Goal: Information Seeking & Learning: Find specific fact

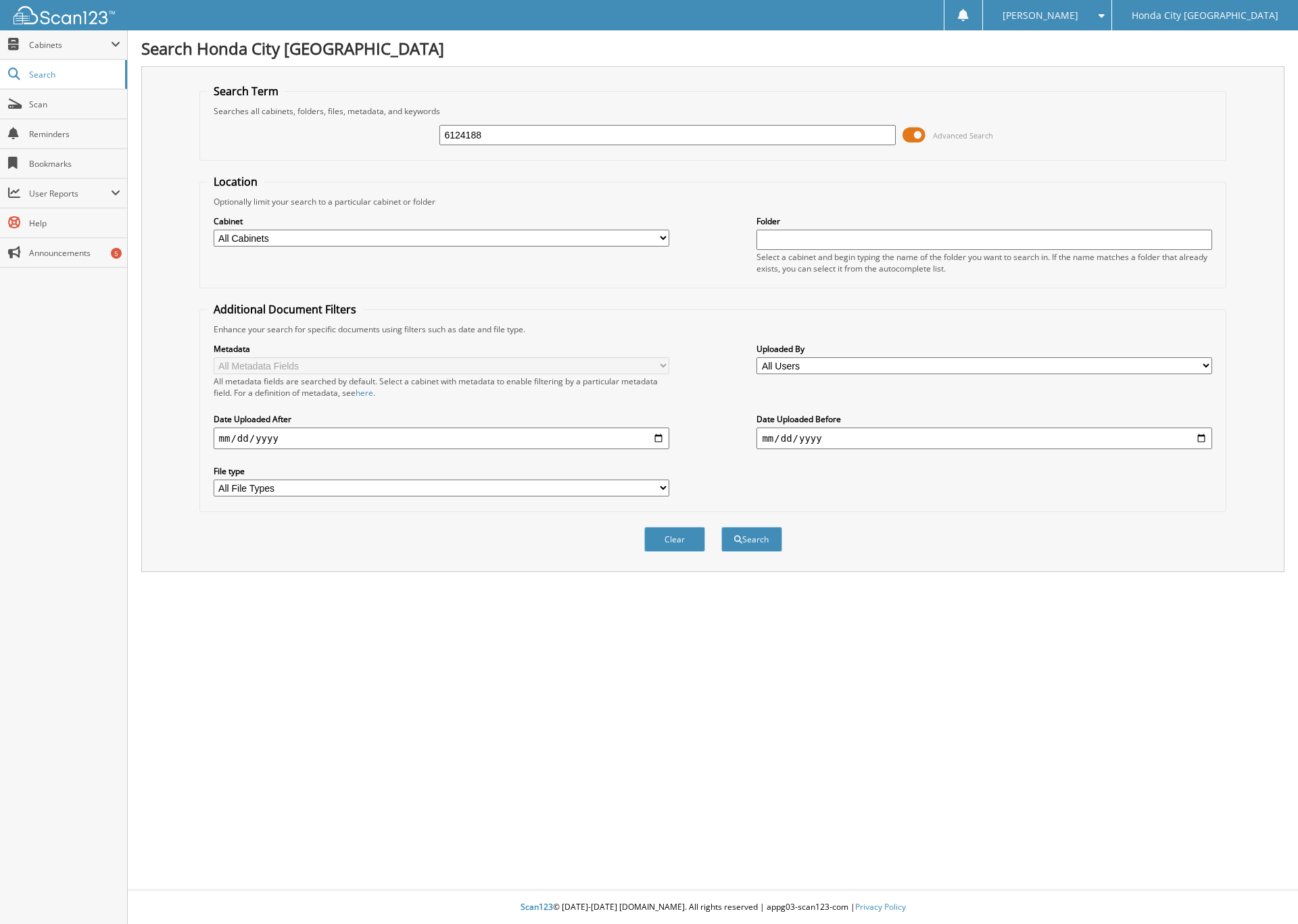
type input "6124188"
click at [722, 527] on button "Search" at bounding box center [752, 539] width 61 height 25
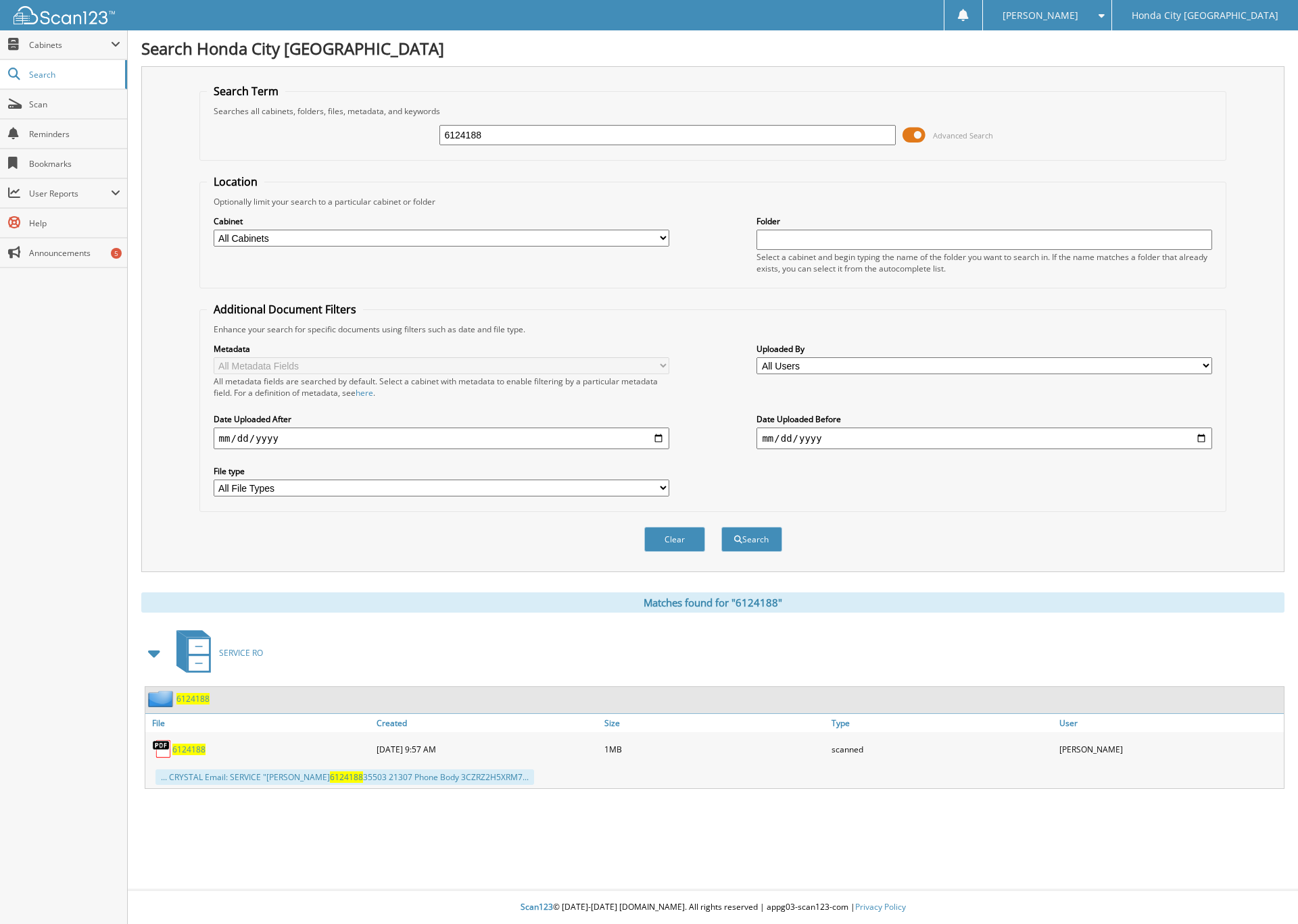
click at [192, 694] on span "6124188" at bounding box center [192, 699] width 33 height 11
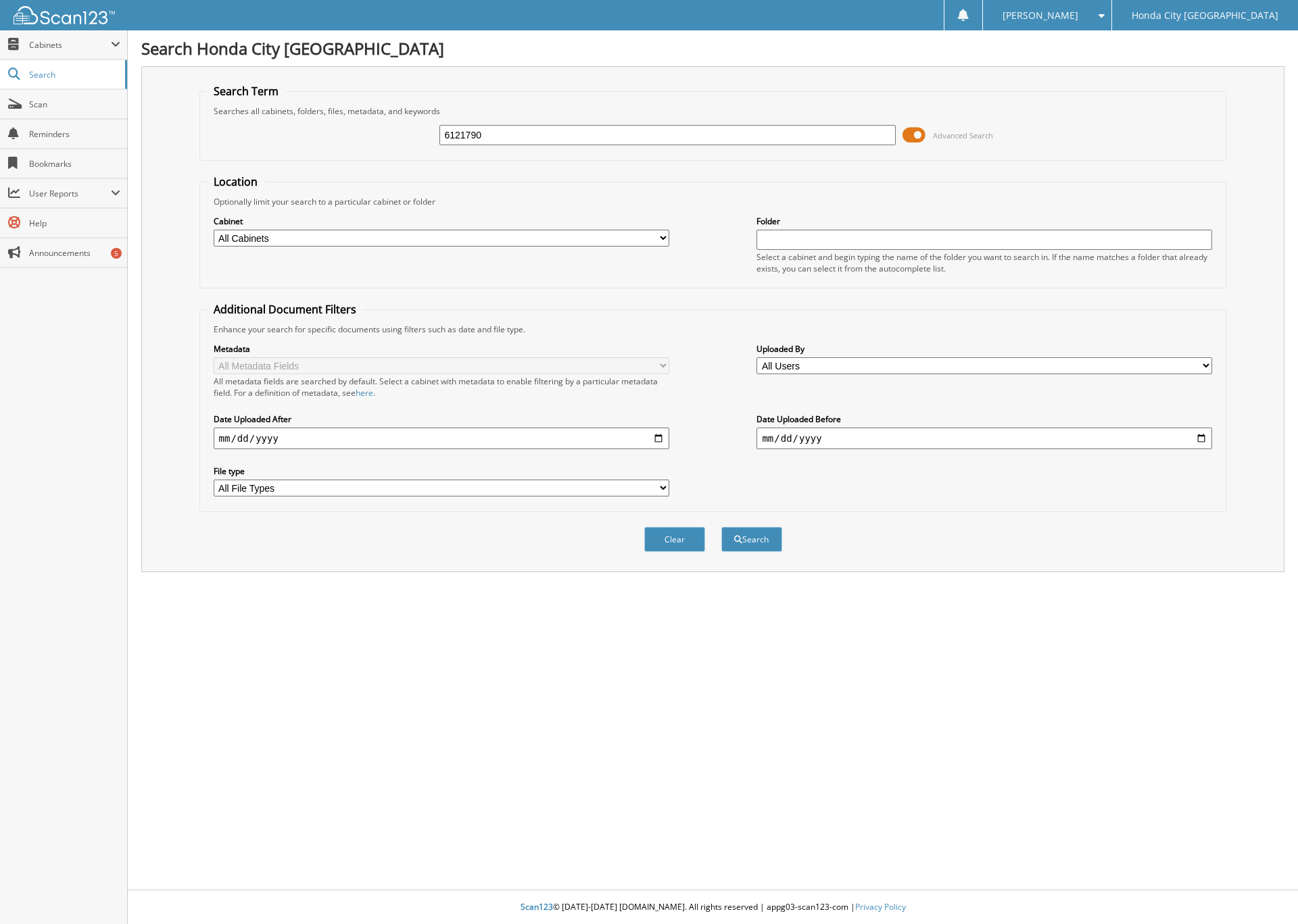
type input "6121790"
click at [722, 527] on button "Search" at bounding box center [752, 539] width 61 height 25
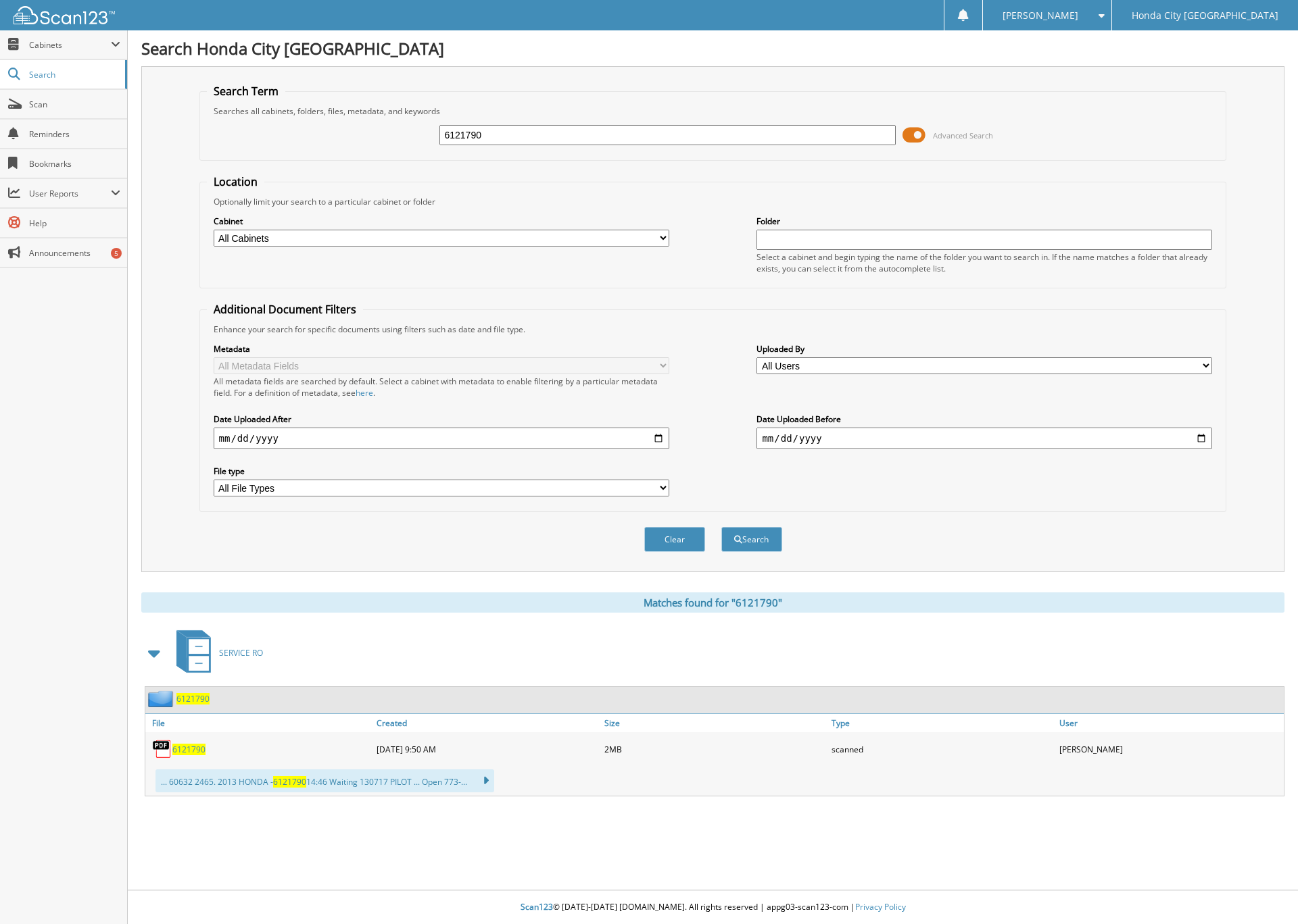
click at [197, 694] on span "6121790" at bounding box center [192, 699] width 33 height 11
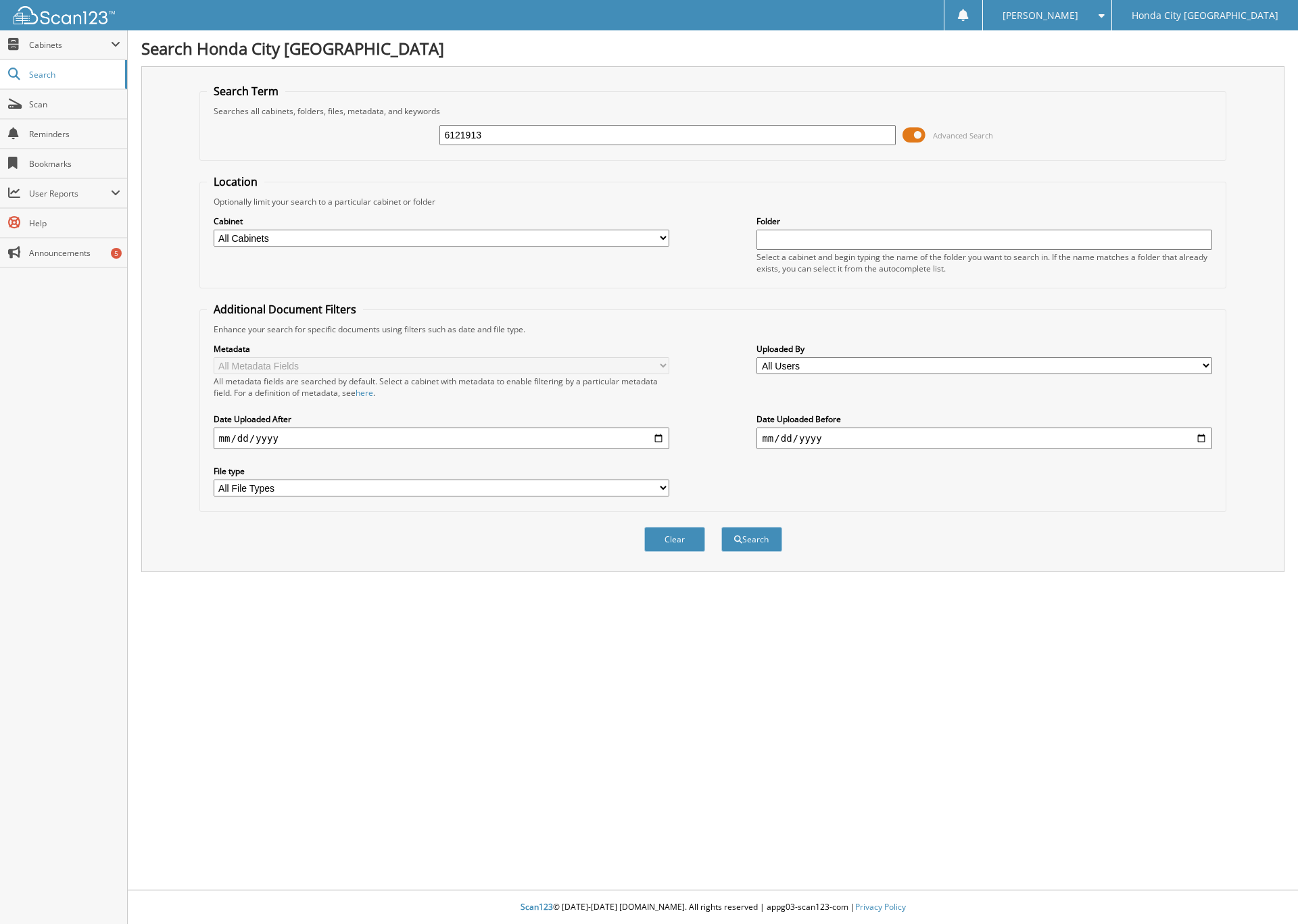
type input "6121913"
click at [722, 527] on button "Search" at bounding box center [752, 539] width 61 height 25
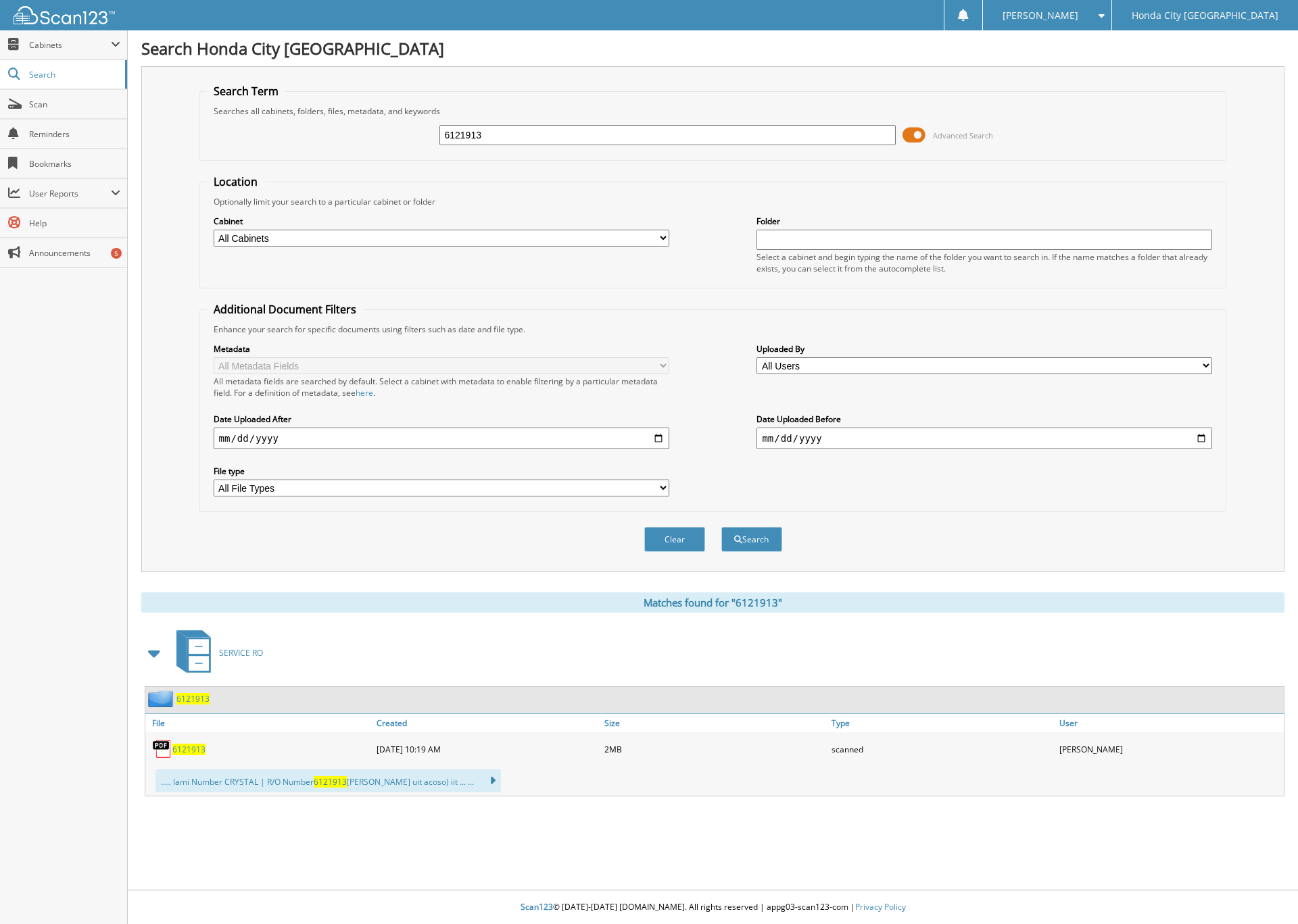
click at [194, 700] on span "6121913" at bounding box center [192, 699] width 33 height 11
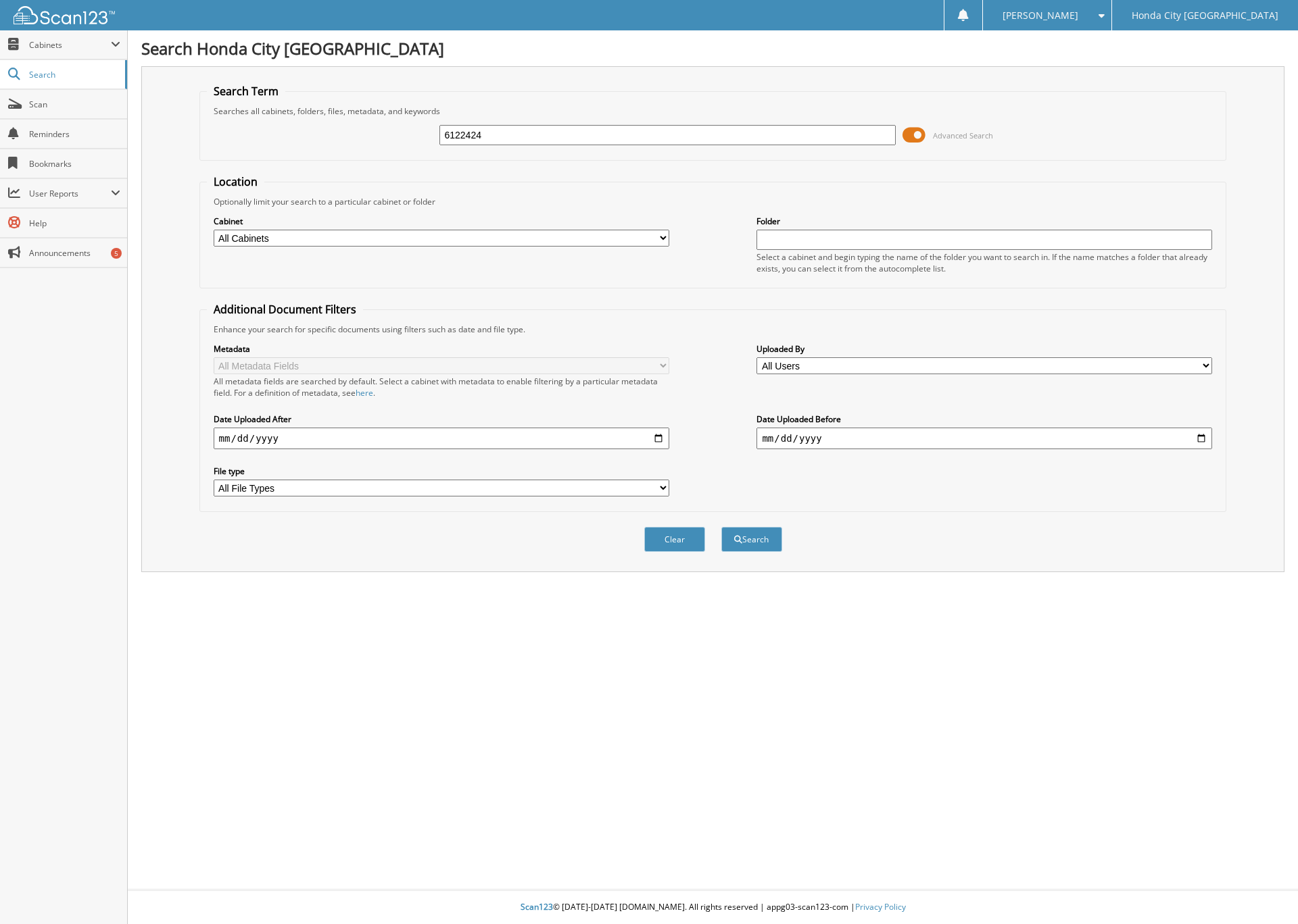
type input "6122424"
click at [722, 527] on button "Search" at bounding box center [752, 539] width 61 height 25
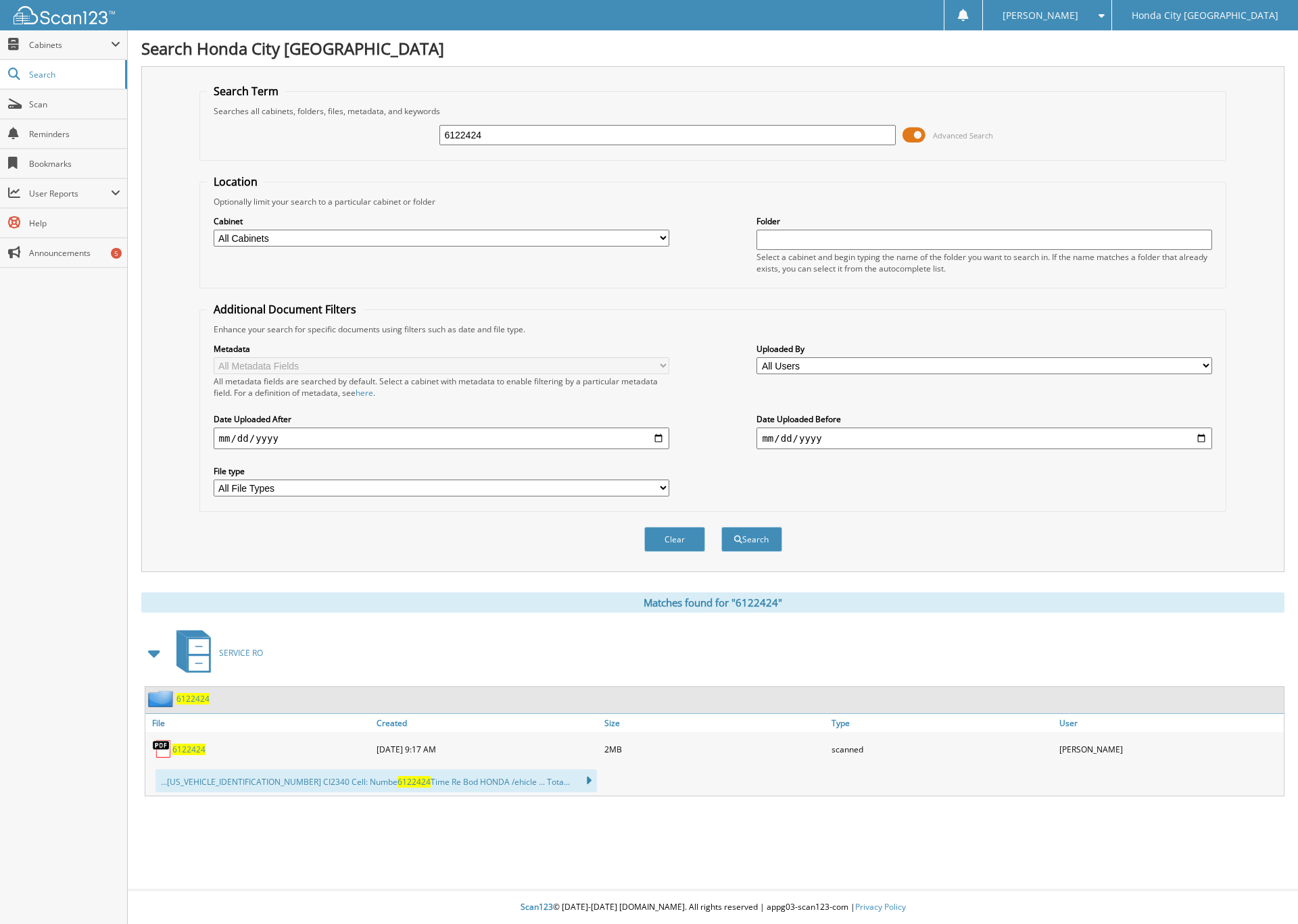
click at [201, 696] on span "6122424" at bounding box center [192, 699] width 33 height 11
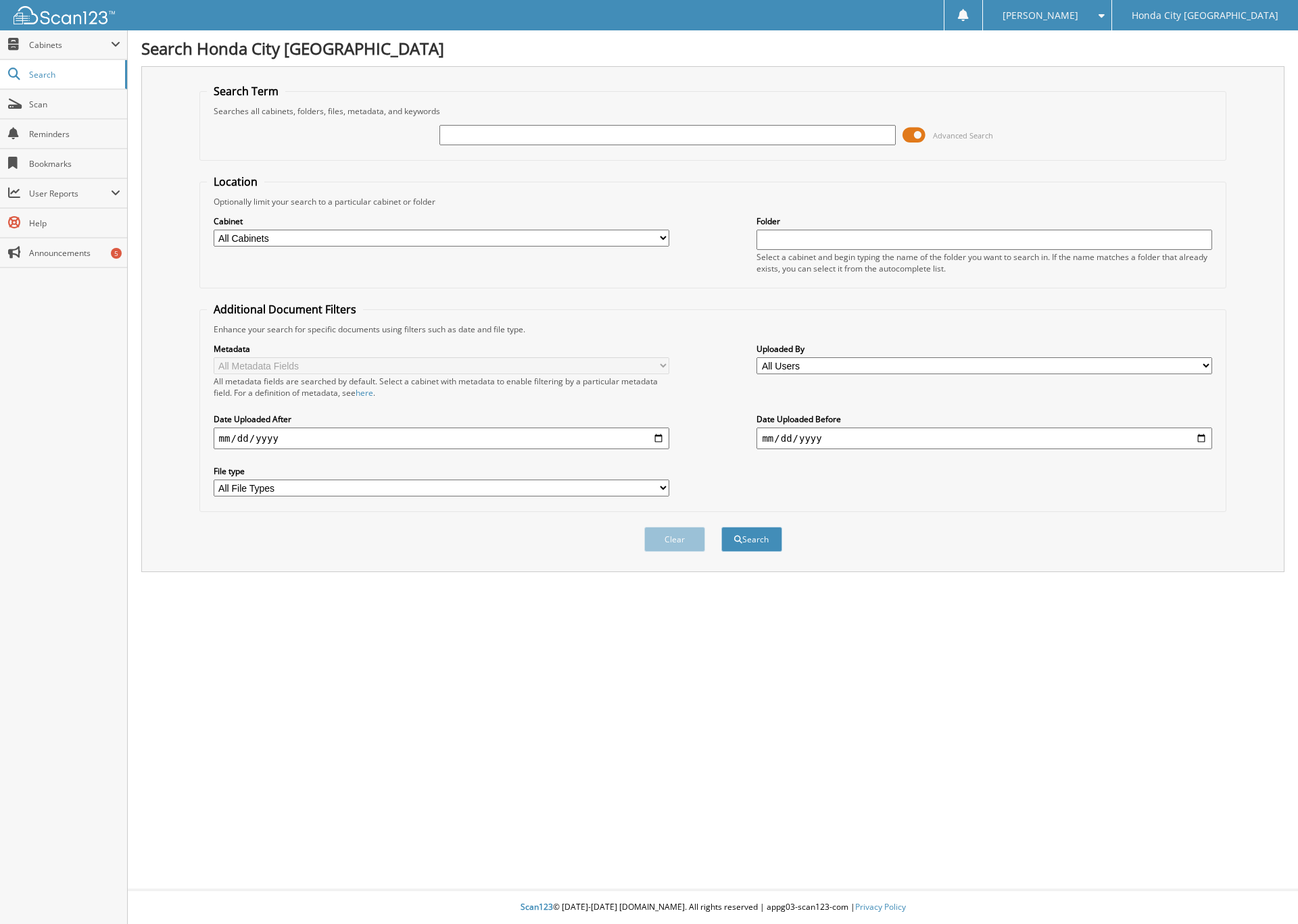
click at [510, 138] on input "text" at bounding box center [667, 135] width 456 height 20
type input "6123947"
click at [722, 527] on button "Search" at bounding box center [752, 539] width 61 height 25
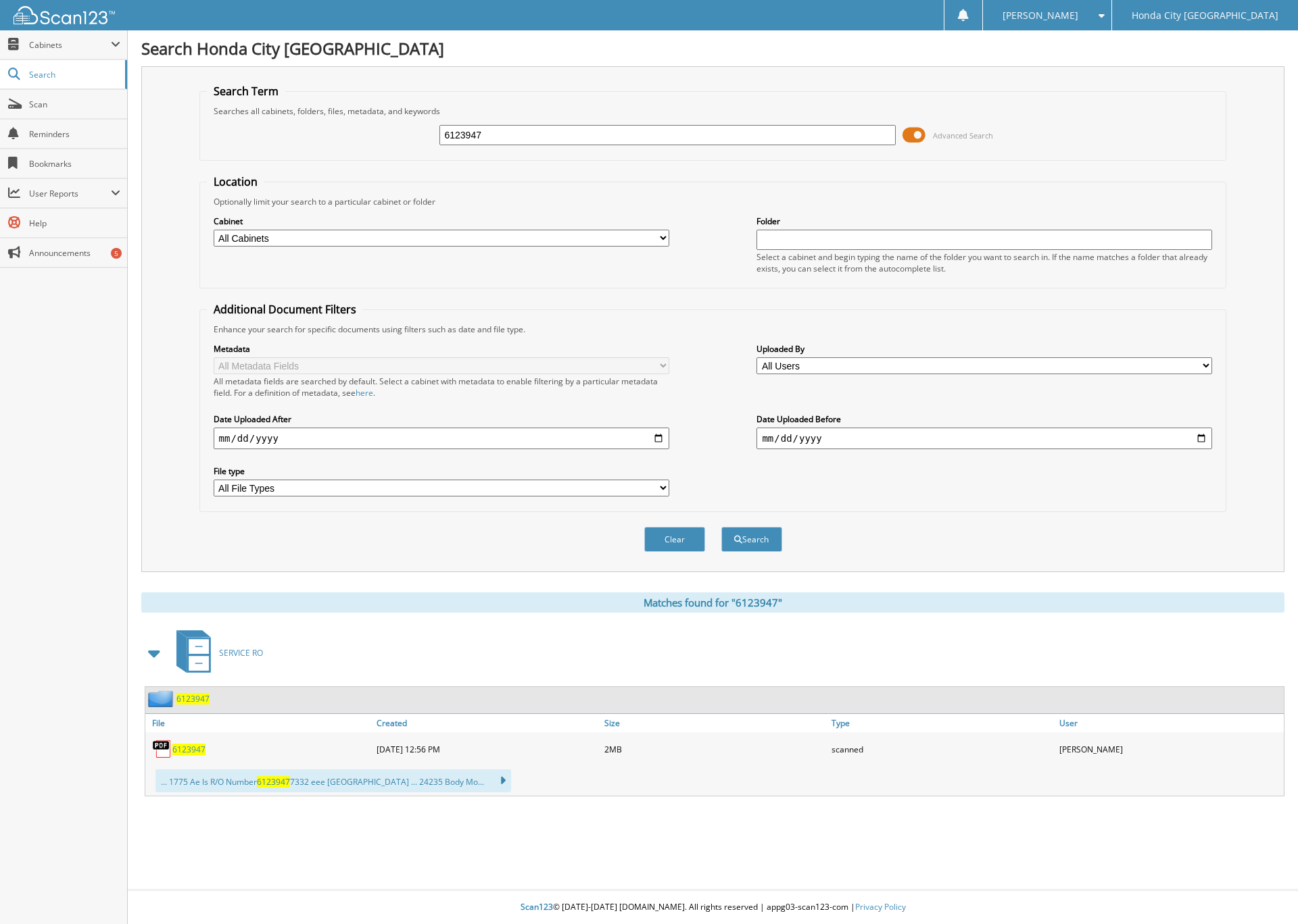
click at [205, 699] on span "6123947" at bounding box center [192, 699] width 33 height 11
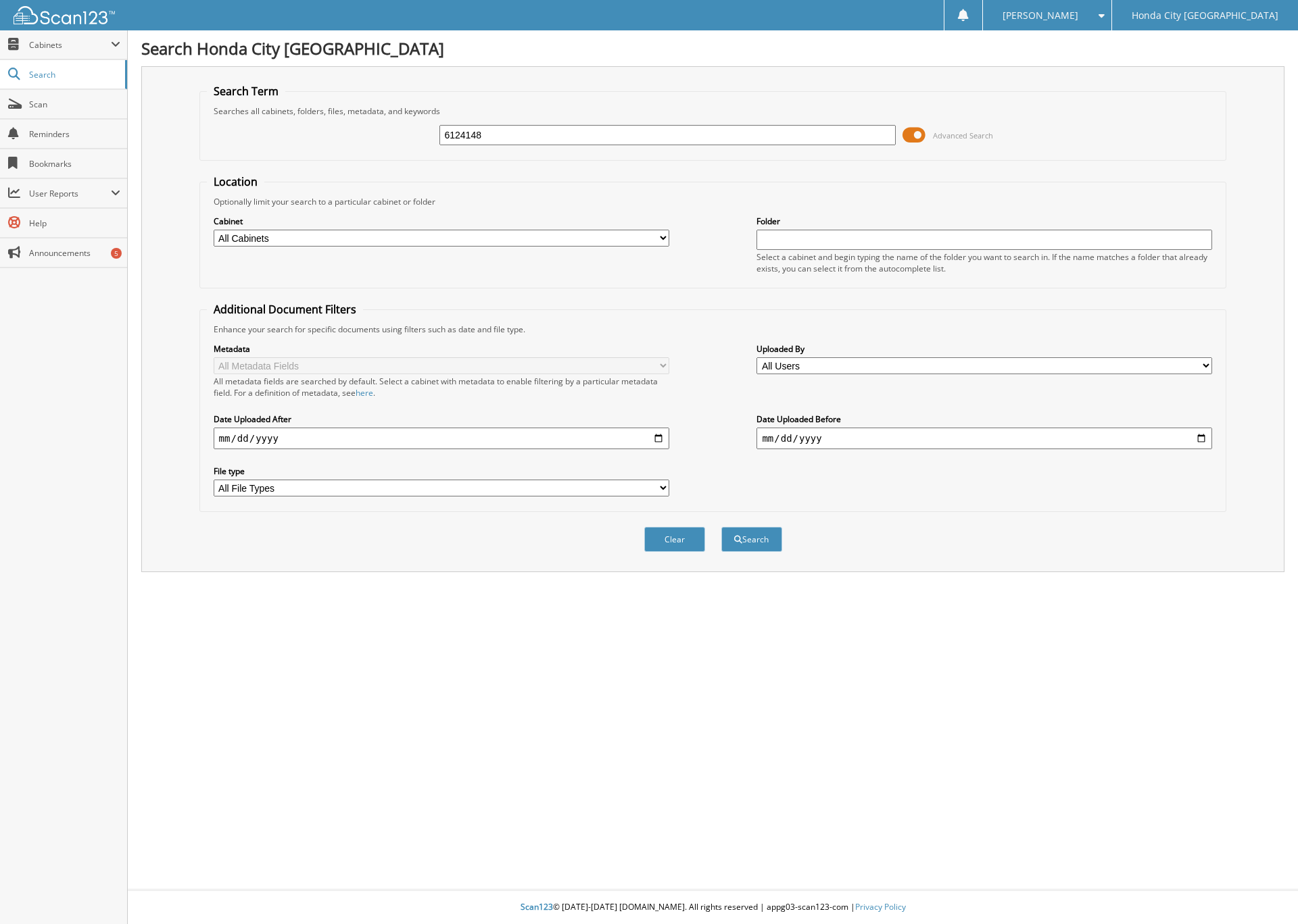
type input "6124148"
click at [722, 527] on button "Search" at bounding box center [752, 539] width 61 height 25
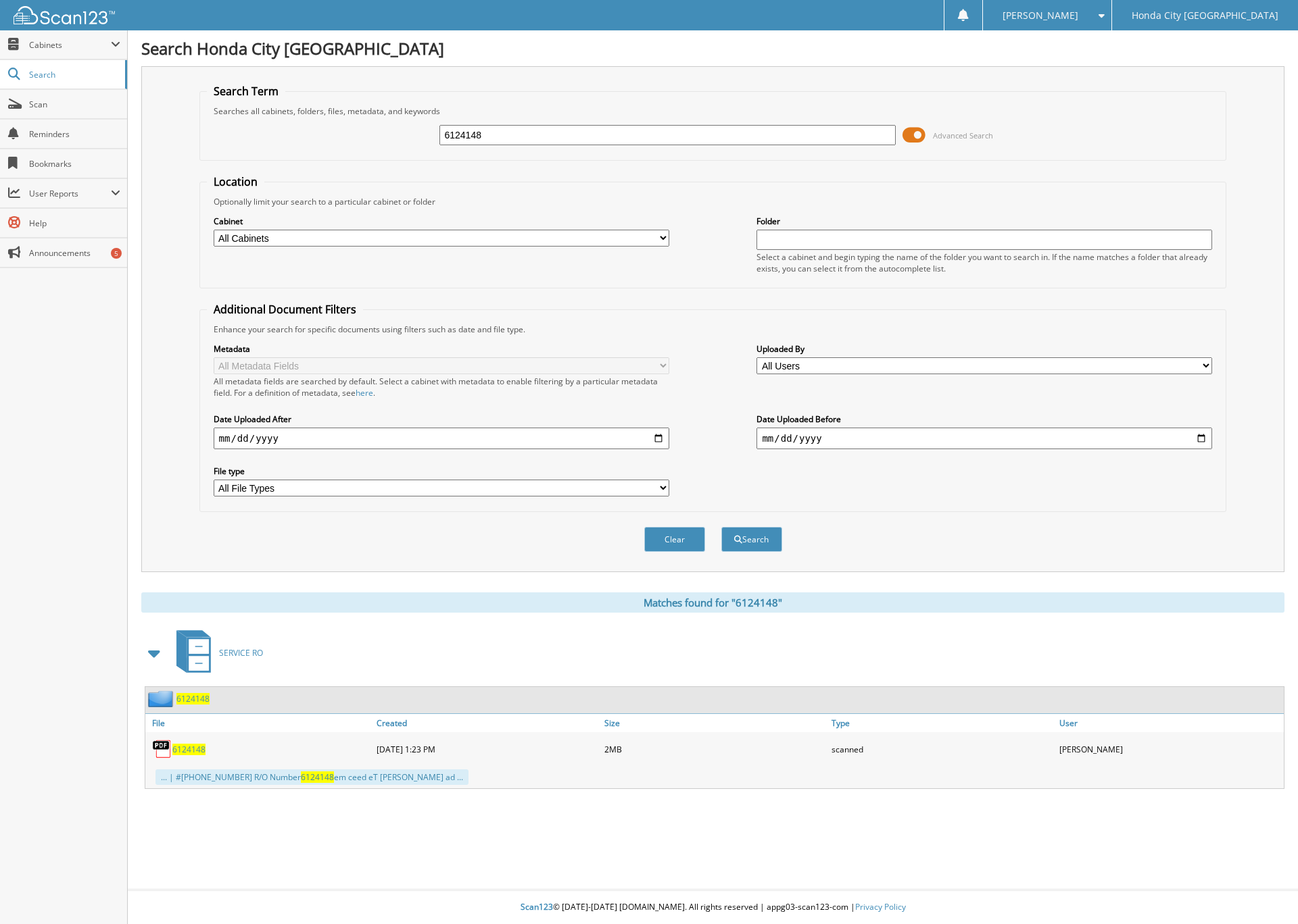
click at [197, 700] on span "6124148" at bounding box center [192, 699] width 33 height 11
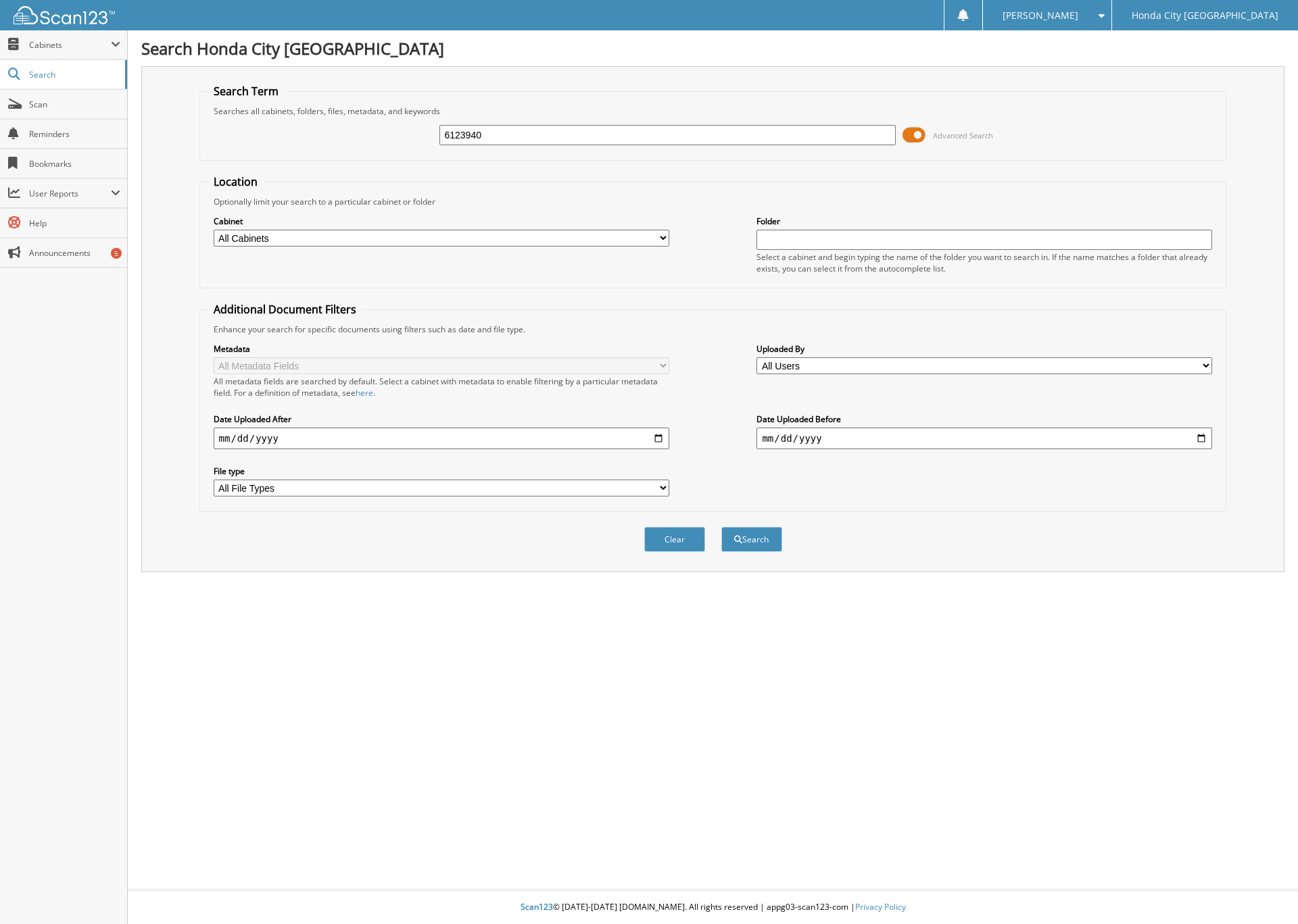
type input "6123940"
click at [722, 527] on button "Search" at bounding box center [752, 539] width 61 height 25
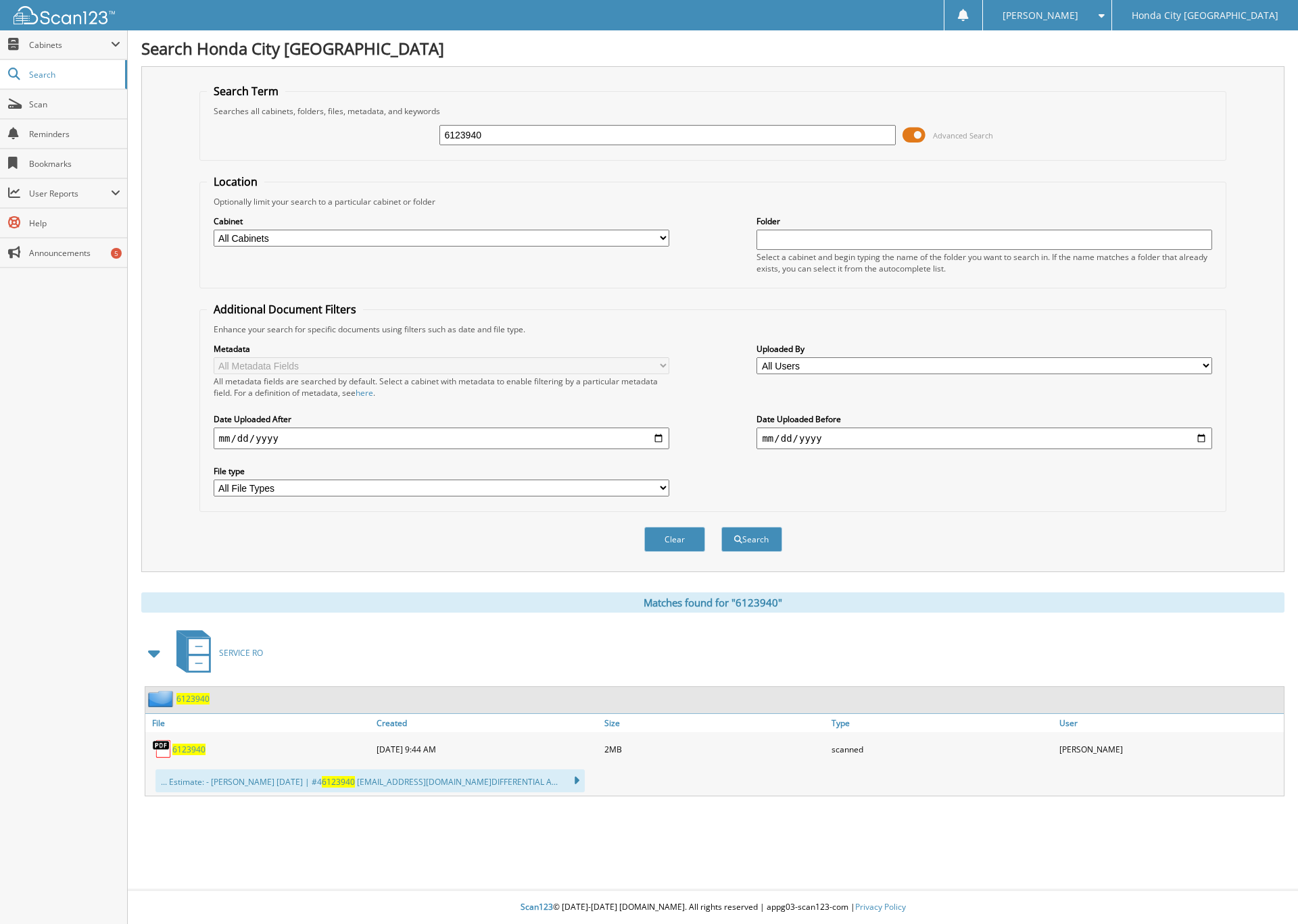
click at [198, 698] on span "6123940" at bounding box center [192, 699] width 33 height 11
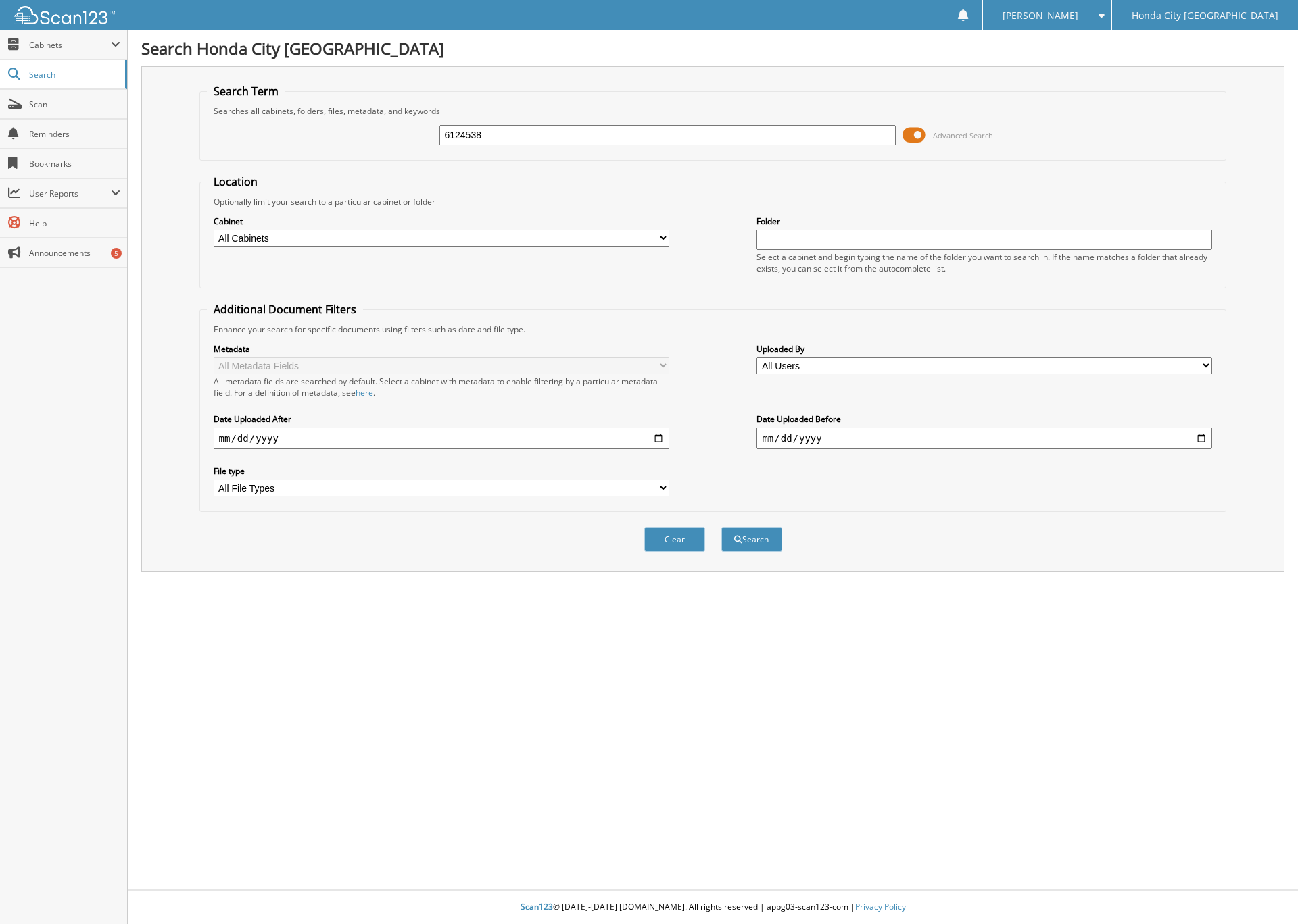
type input "6124538"
click at [722, 527] on button "Search" at bounding box center [752, 539] width 61 height 25
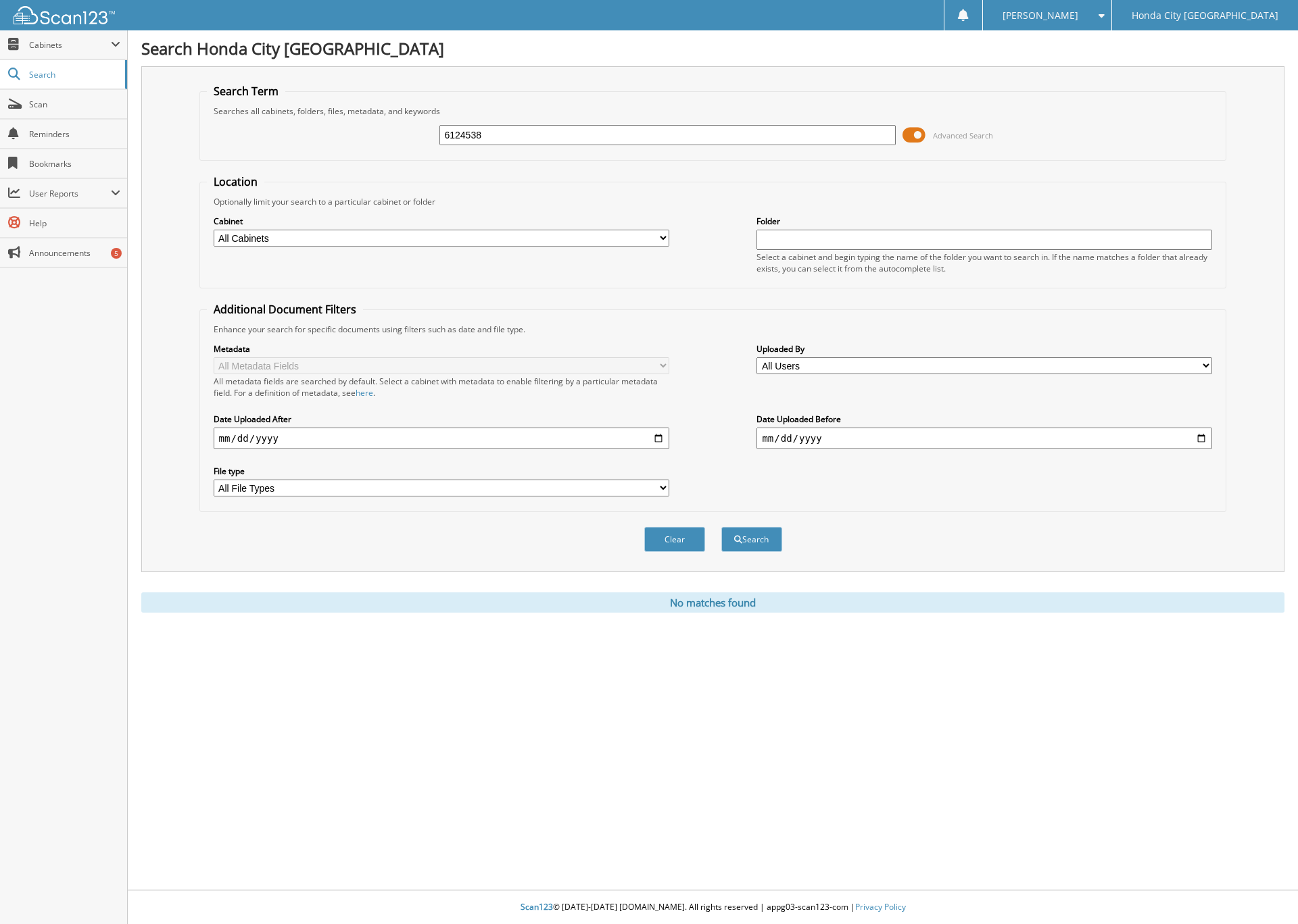
click at [503, 136] on input "6124538" at bounding box center [667, 135] width 456 height 20
type input "6"
type input "6124538"
click at [722, 527] on button "Search" at bounding box center [752, 539] width 61 height 25
click at [496, 137] on input "6124538" at bounding box center [667, 135] width 456 height 20
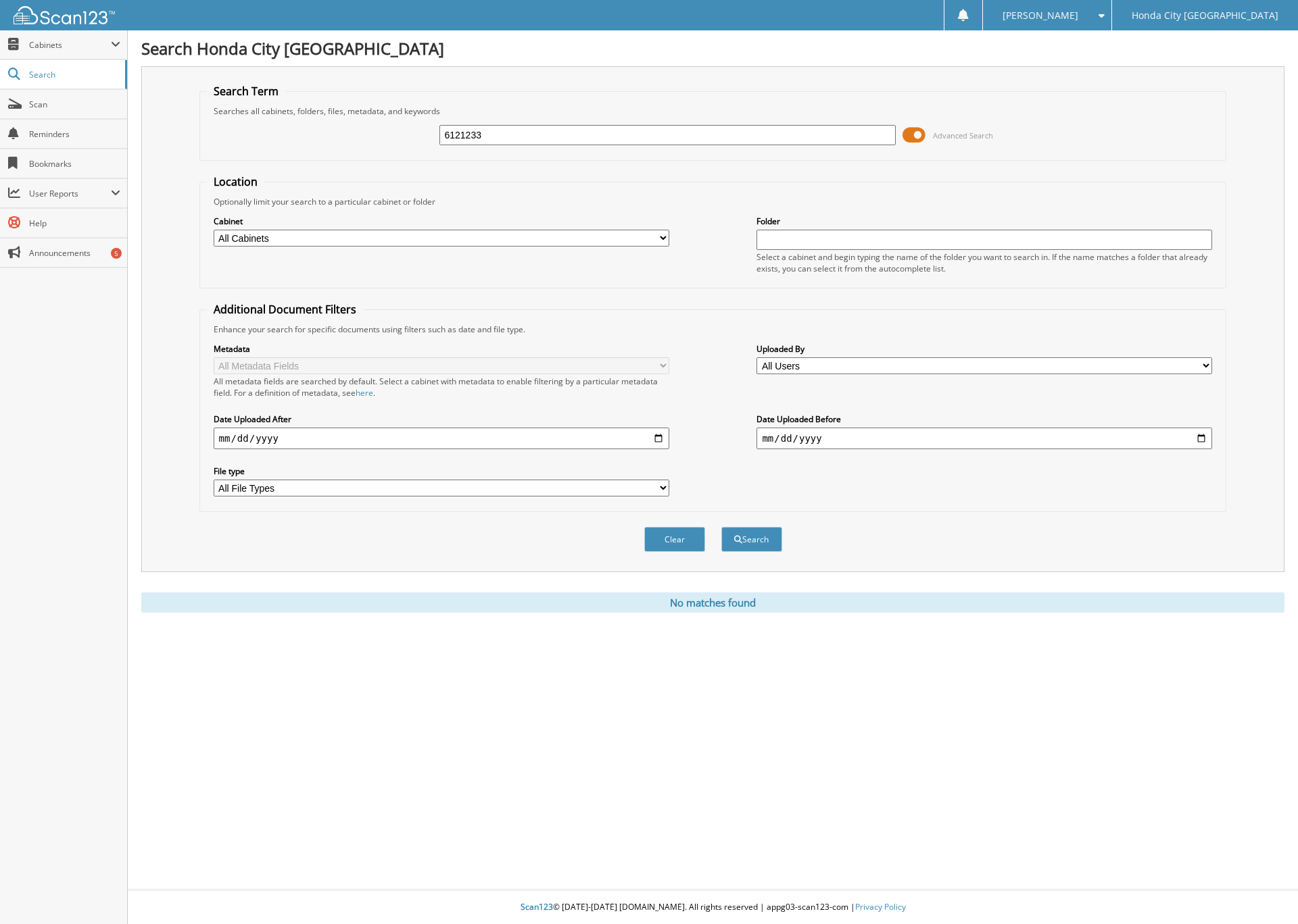
type input "6121233"
click at [722, 527] on button "Search" at bounding box center [752, 539] width 61 height 25
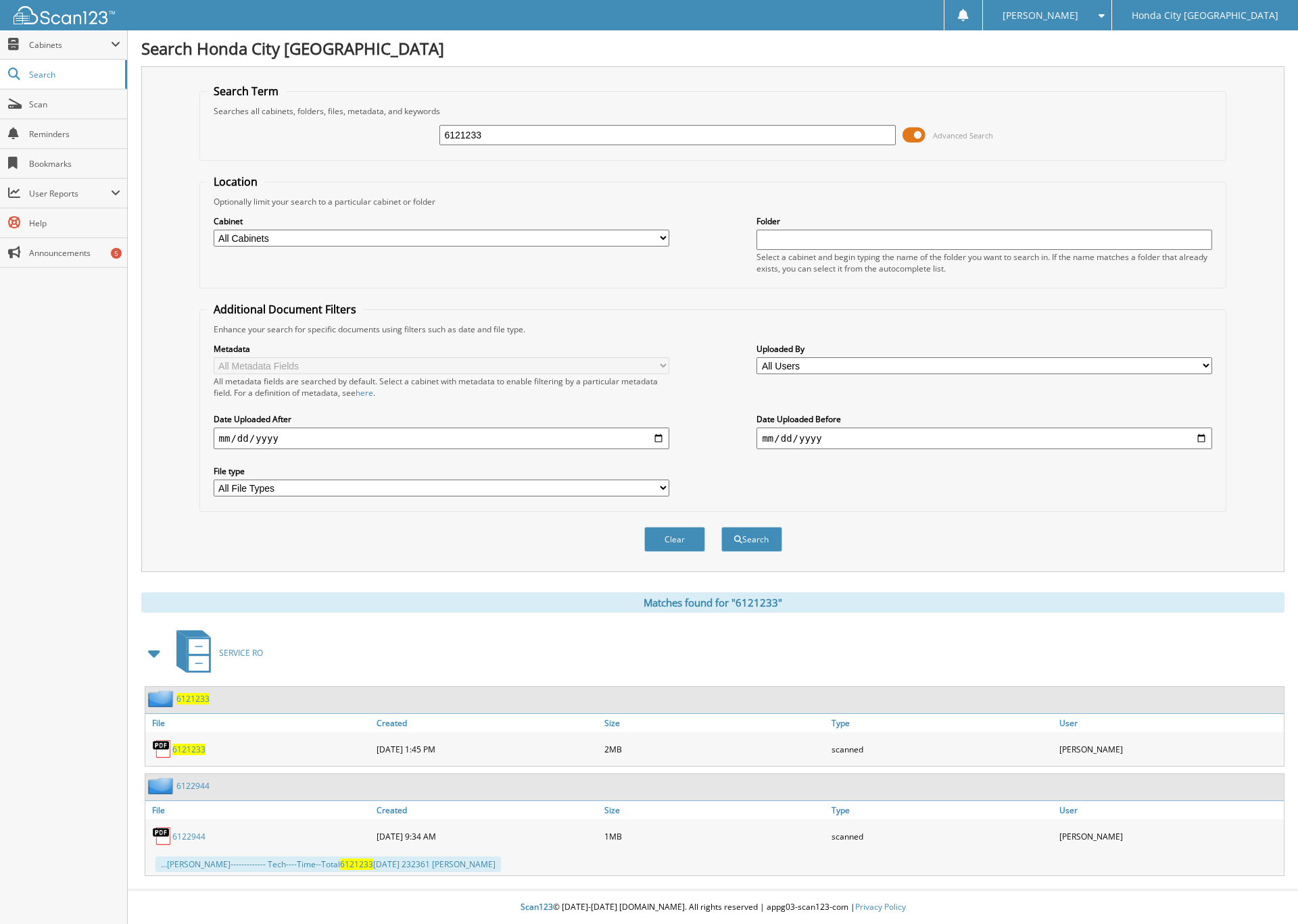
click at [190, 698] on span "6121233" at bounding box center [192, 699] width 33 height 11
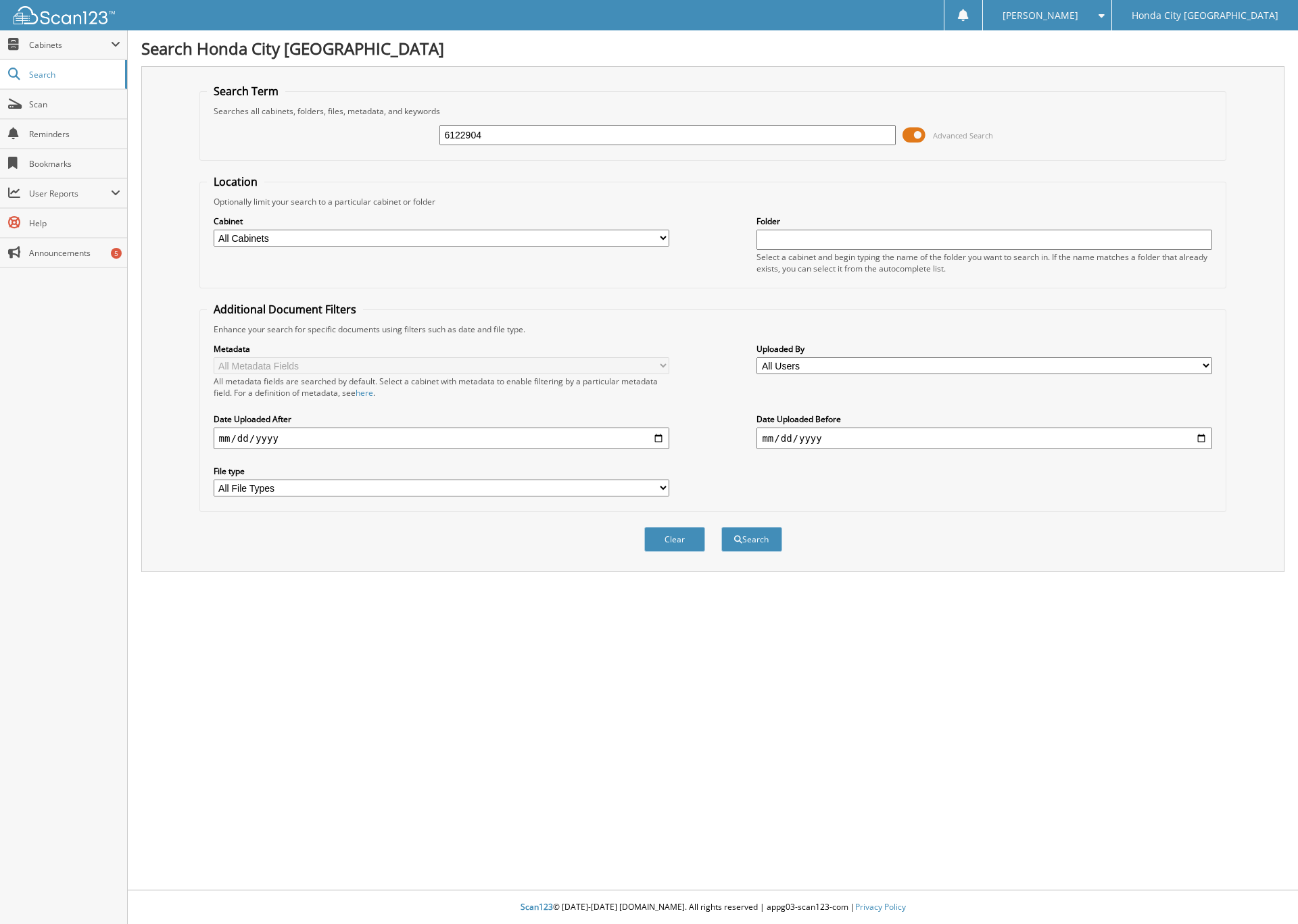
type input "6122904"
click at [722, 527] on button "Search" at bounding box center [752, 539] width 61 height 25
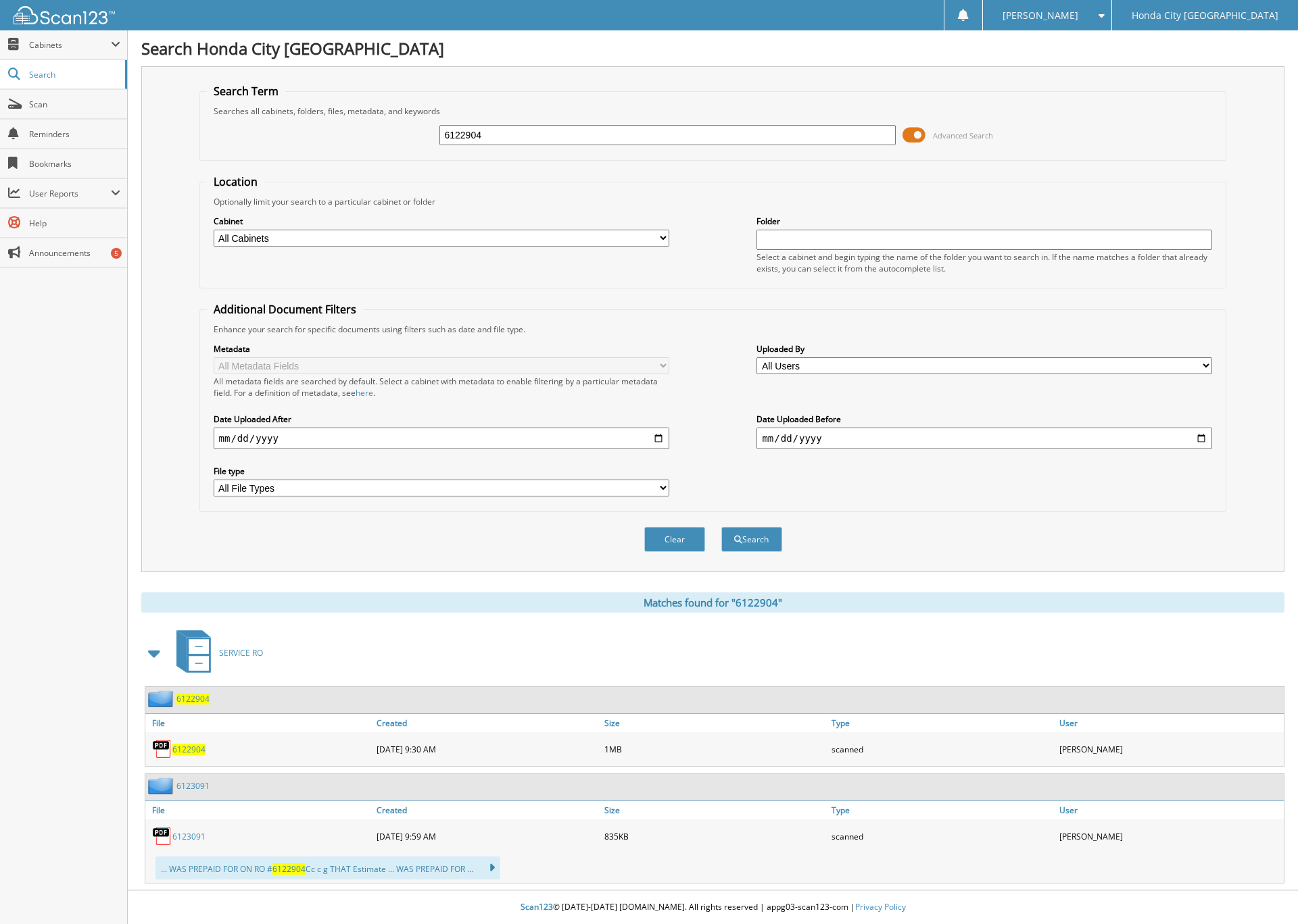
click at [187, 696] on span "6122904" at bounding box center [192, 699] width 33 height 11
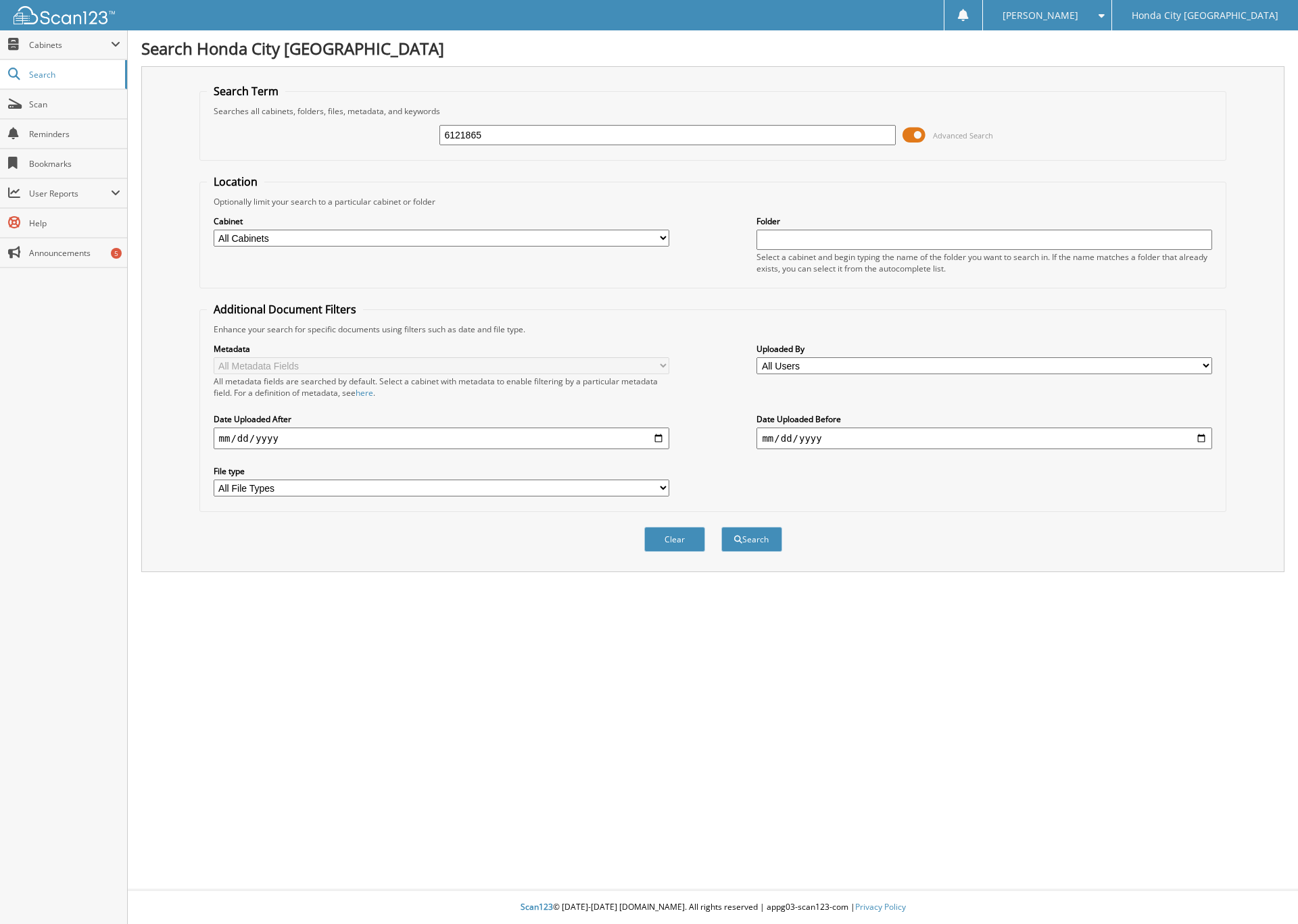
type input "6121865"
click at [722, 527] on button "Search" at bounding box center [752, 539] width 61 height 25
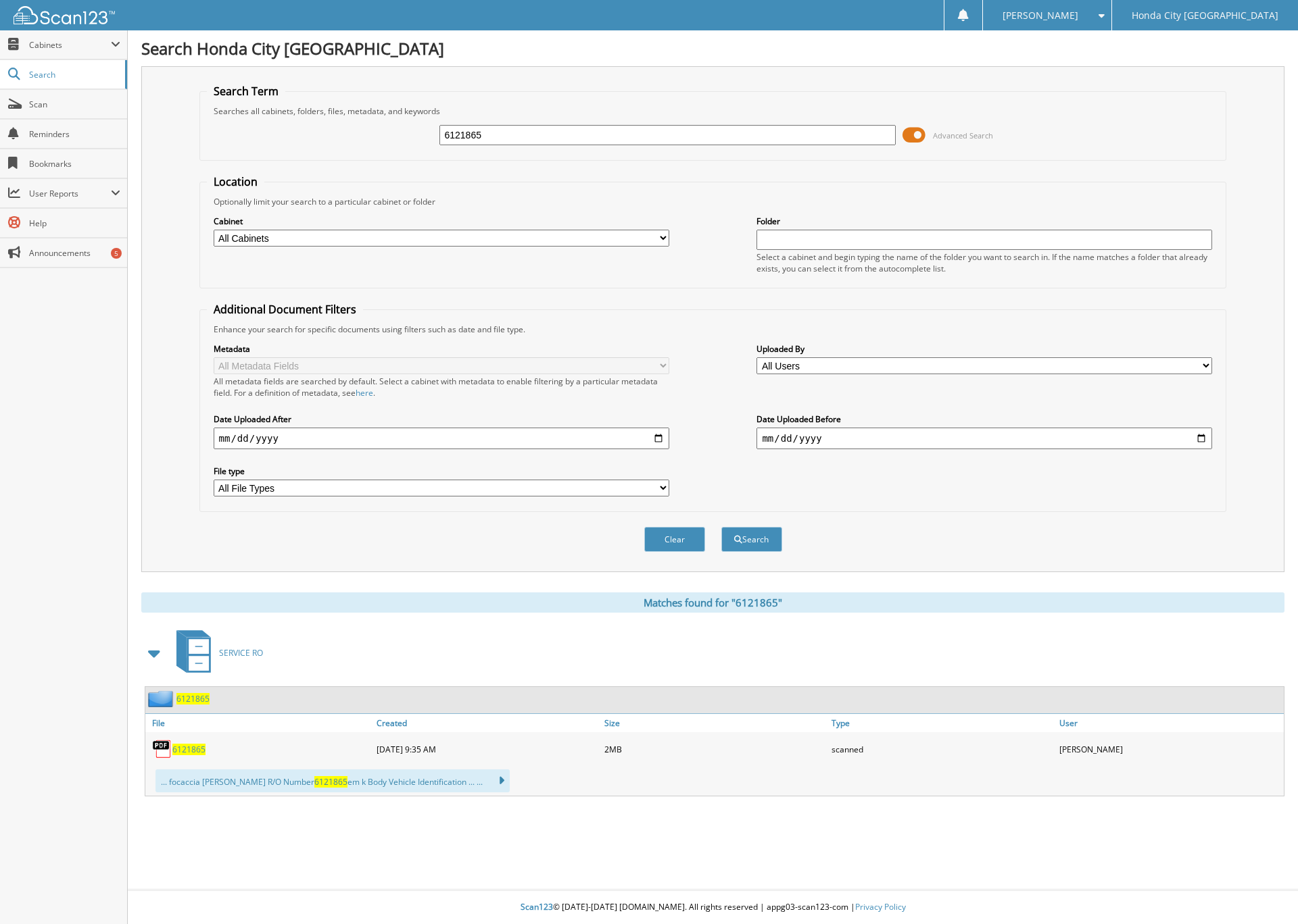
click at [193, 700] on span "6121865" at bounding box center [192, 699] width 33 height 11
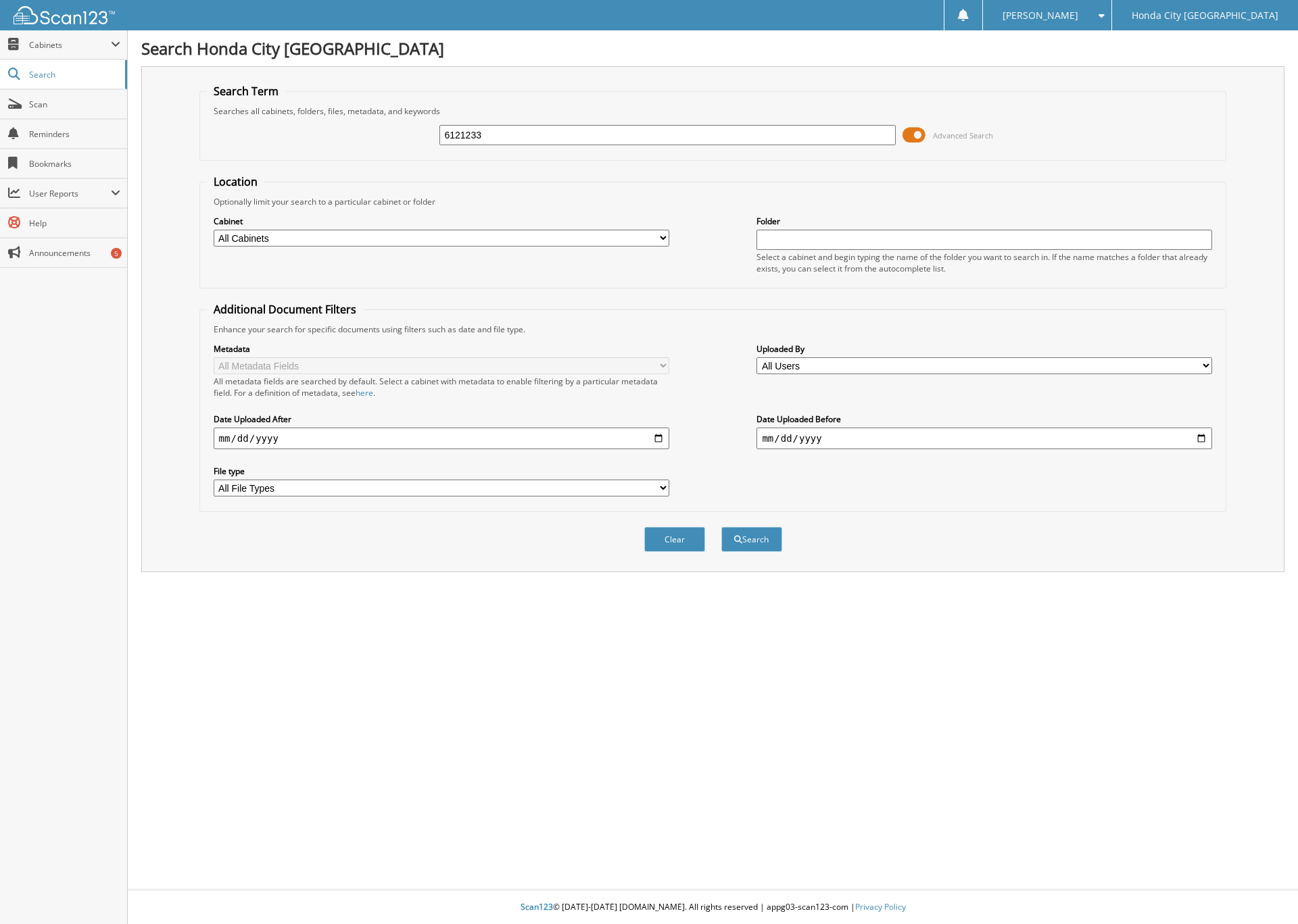
type input "6121233"
click at [722, 527] on button "Search" at bounding box center [752, 539] width 61 height 25
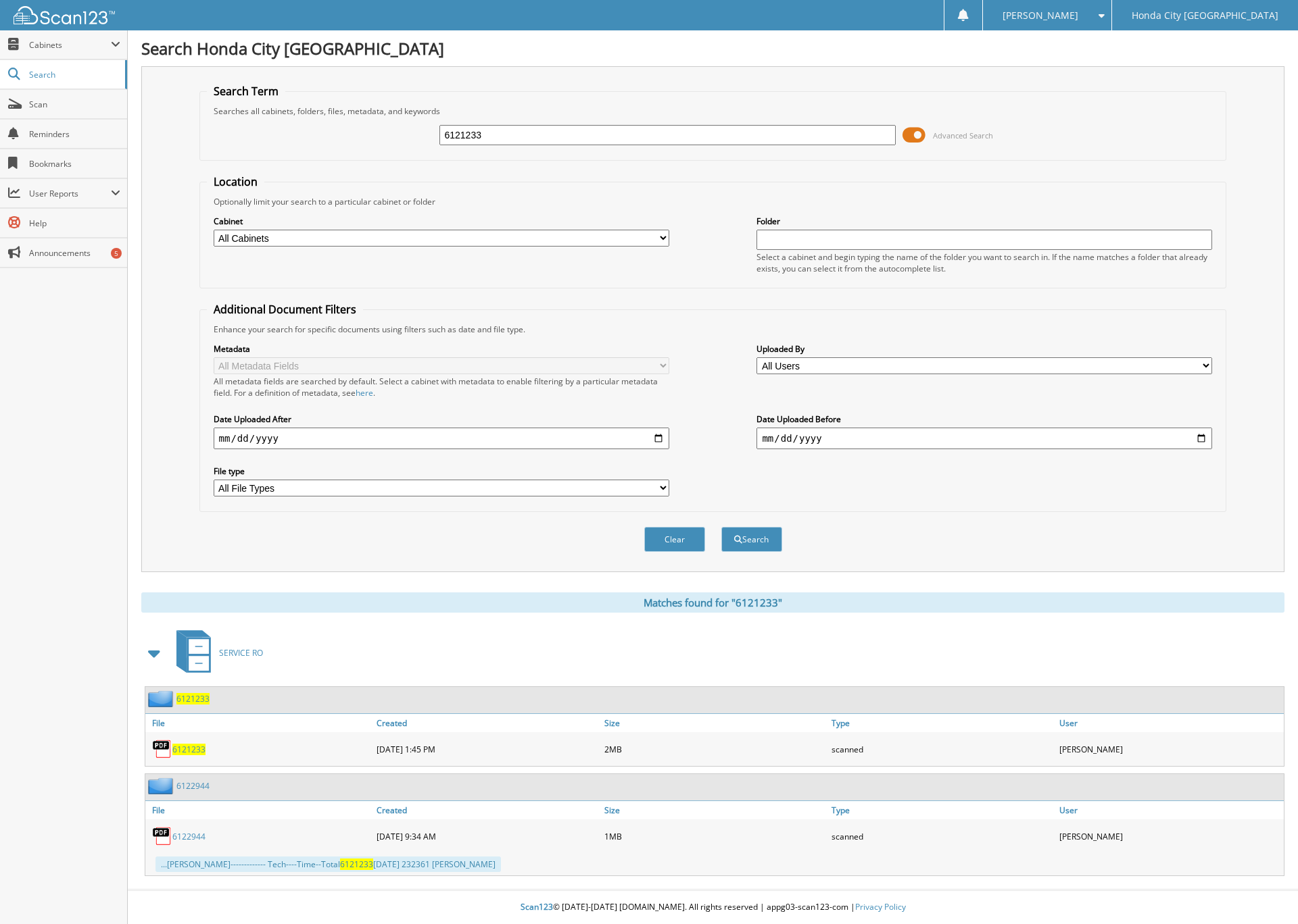
click at [194, 698] on span "6121233" at bounding box center [192, 699] width 33 height 11
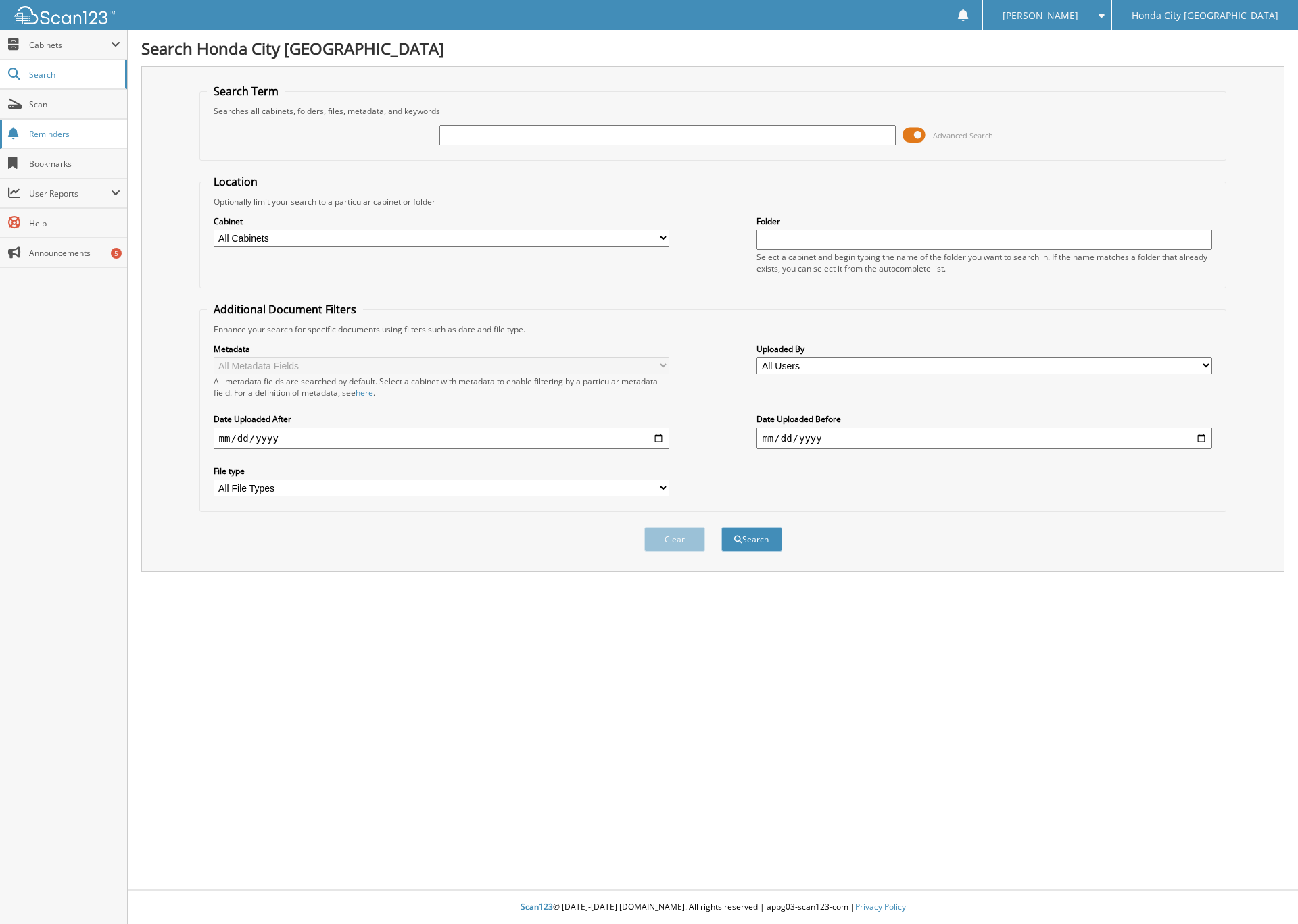
click at [42, 131] on span "Reminders" at bounding box center [75, 134] width 91 height 11
type input "6122605"
click at [722, 527] on button "Search" at bounding box center [752, 539] width 61 height 25
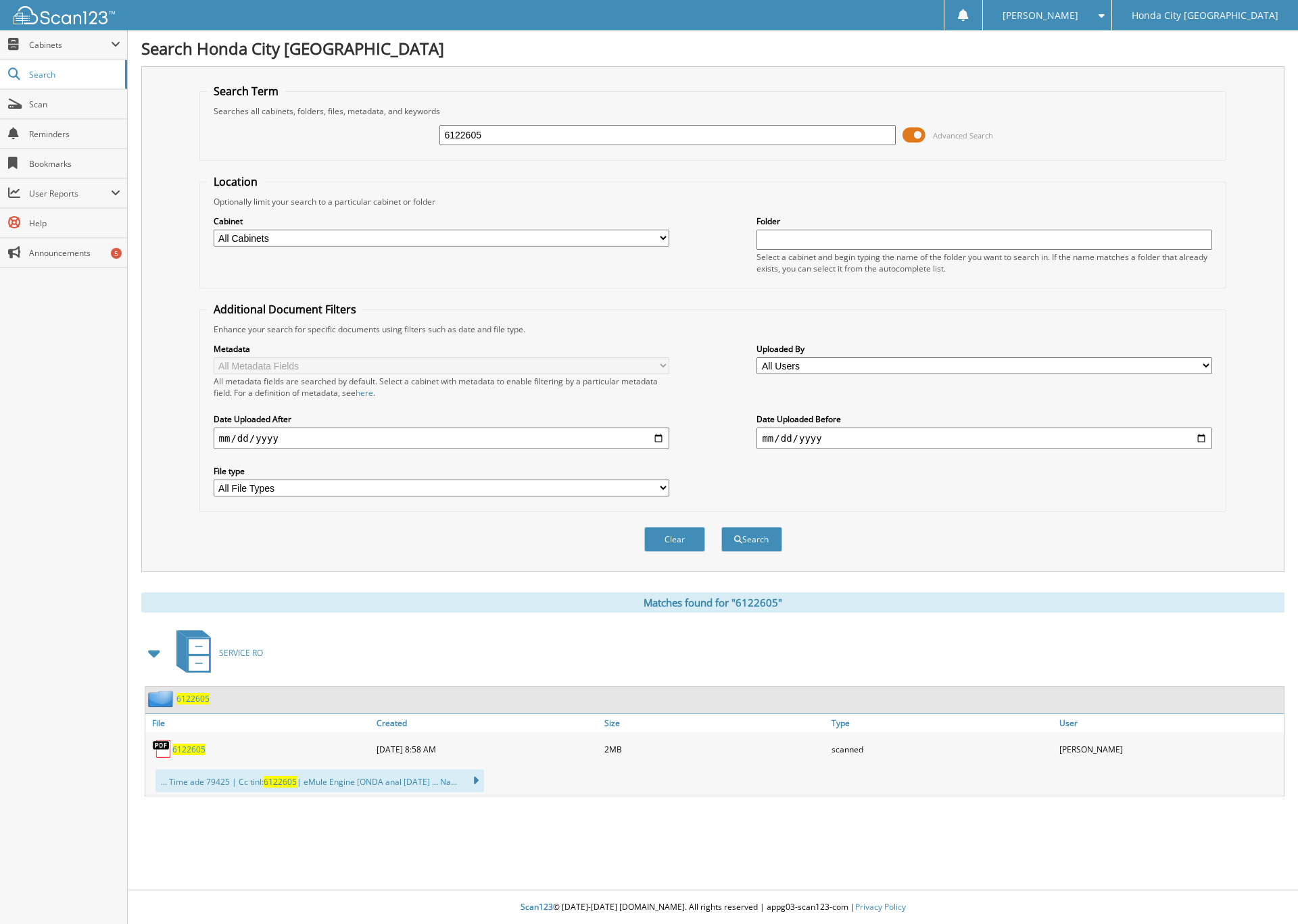
click at [187, 698] on span "6122605" at bounding box center [192, 699] width 33 height 11
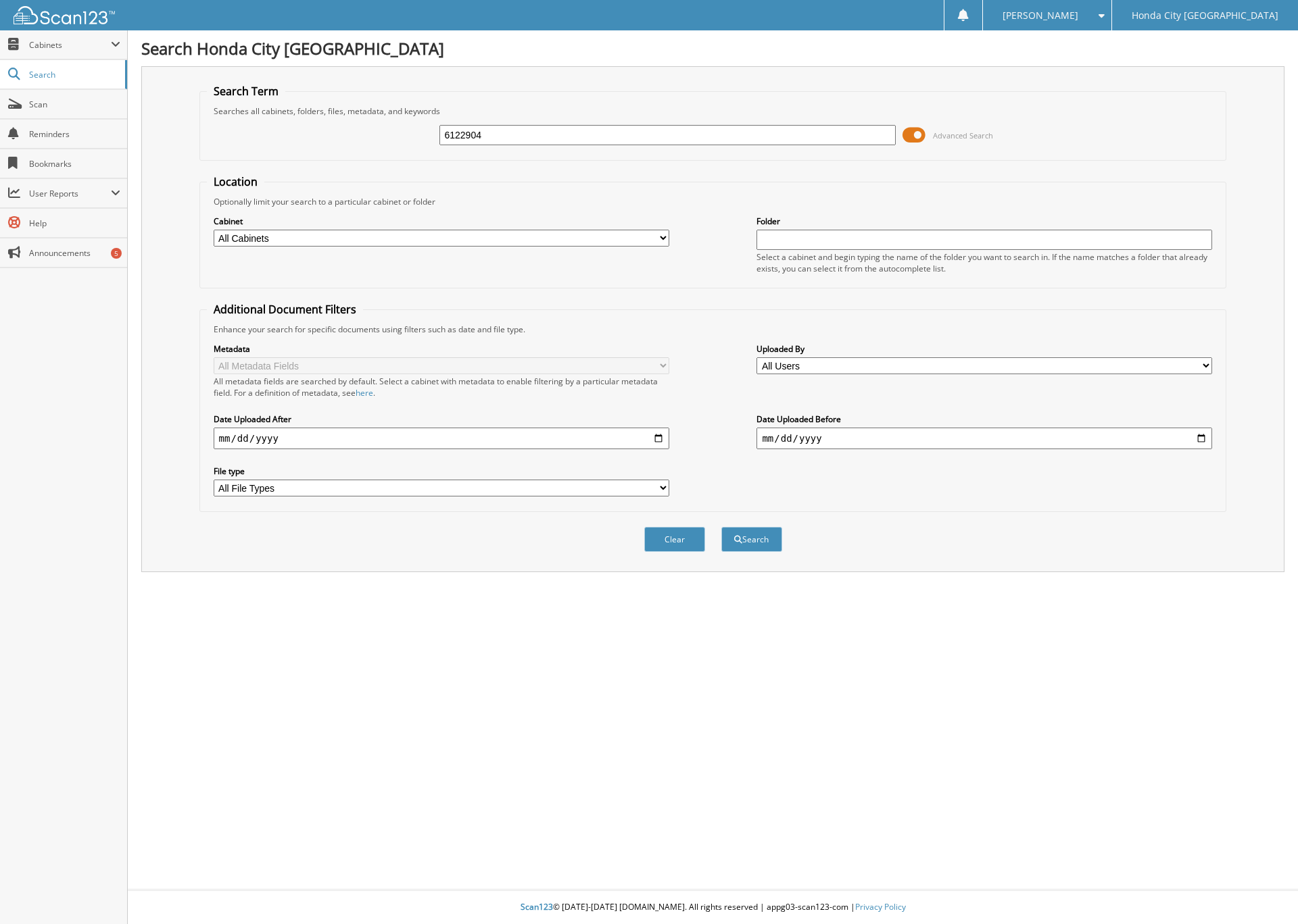
type input "6122904"
click at [722, 527] on button "Search" at bounding box center [752, 539] width 61 height 25
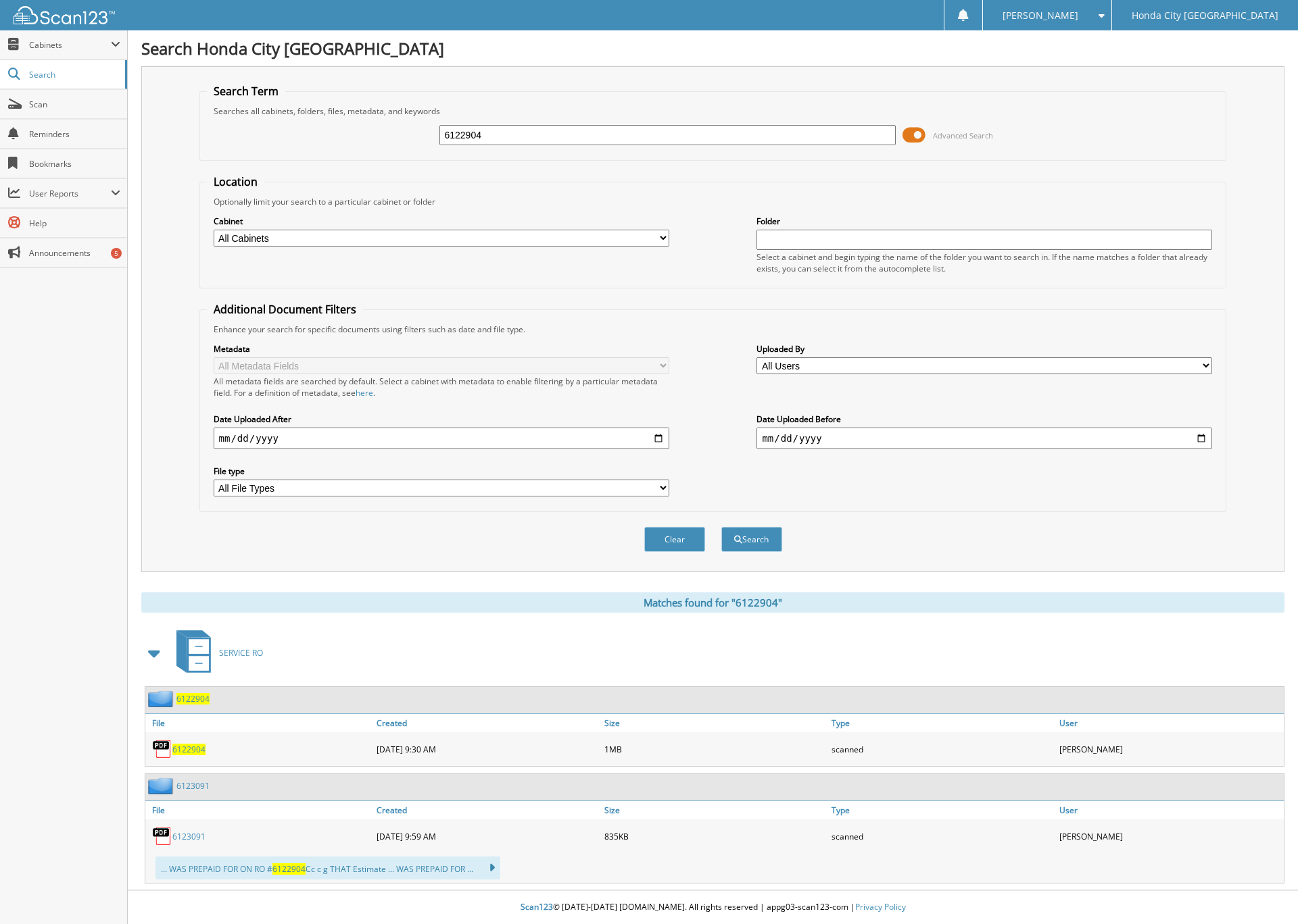
click at [194, 697] on span "6122904" at bounding box center [192, 699] width 33 height 11
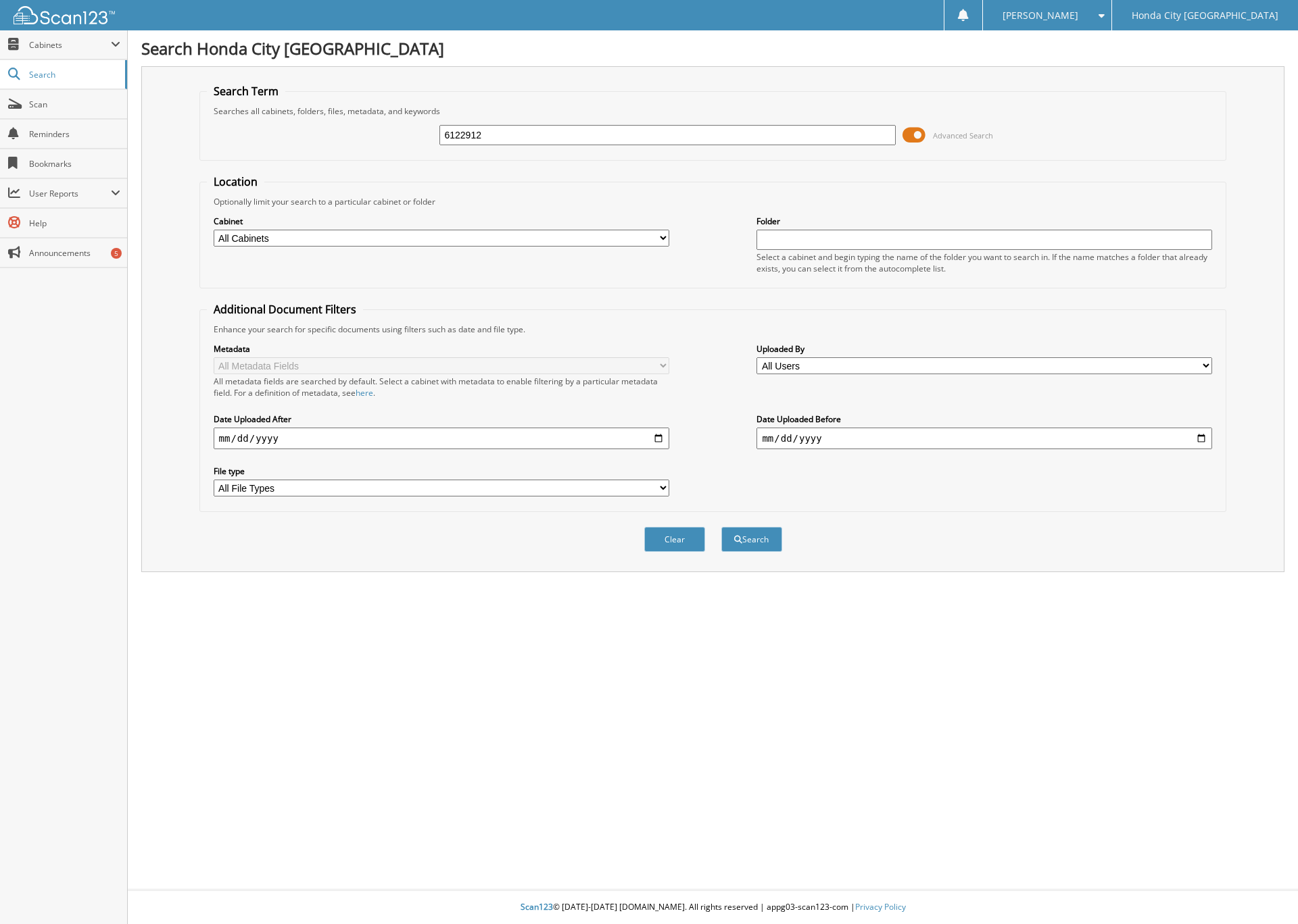
type input "6122912"
click at [722, 527] on button "Search" at bounding box center [752, 539] width 61 height 25
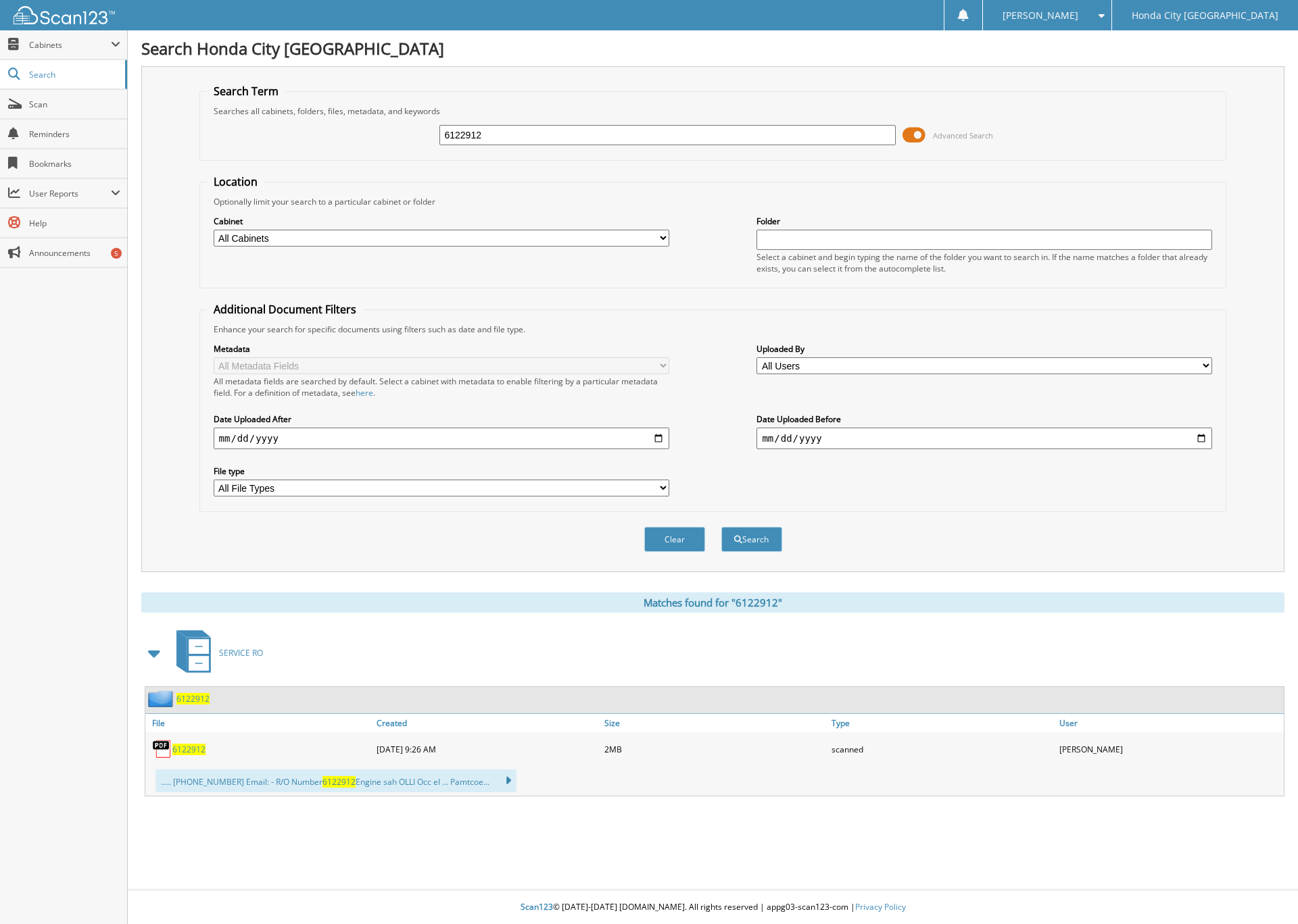
click at [195, 696] on span "6122912" at bounding box center [192, 699] width 33 height 11
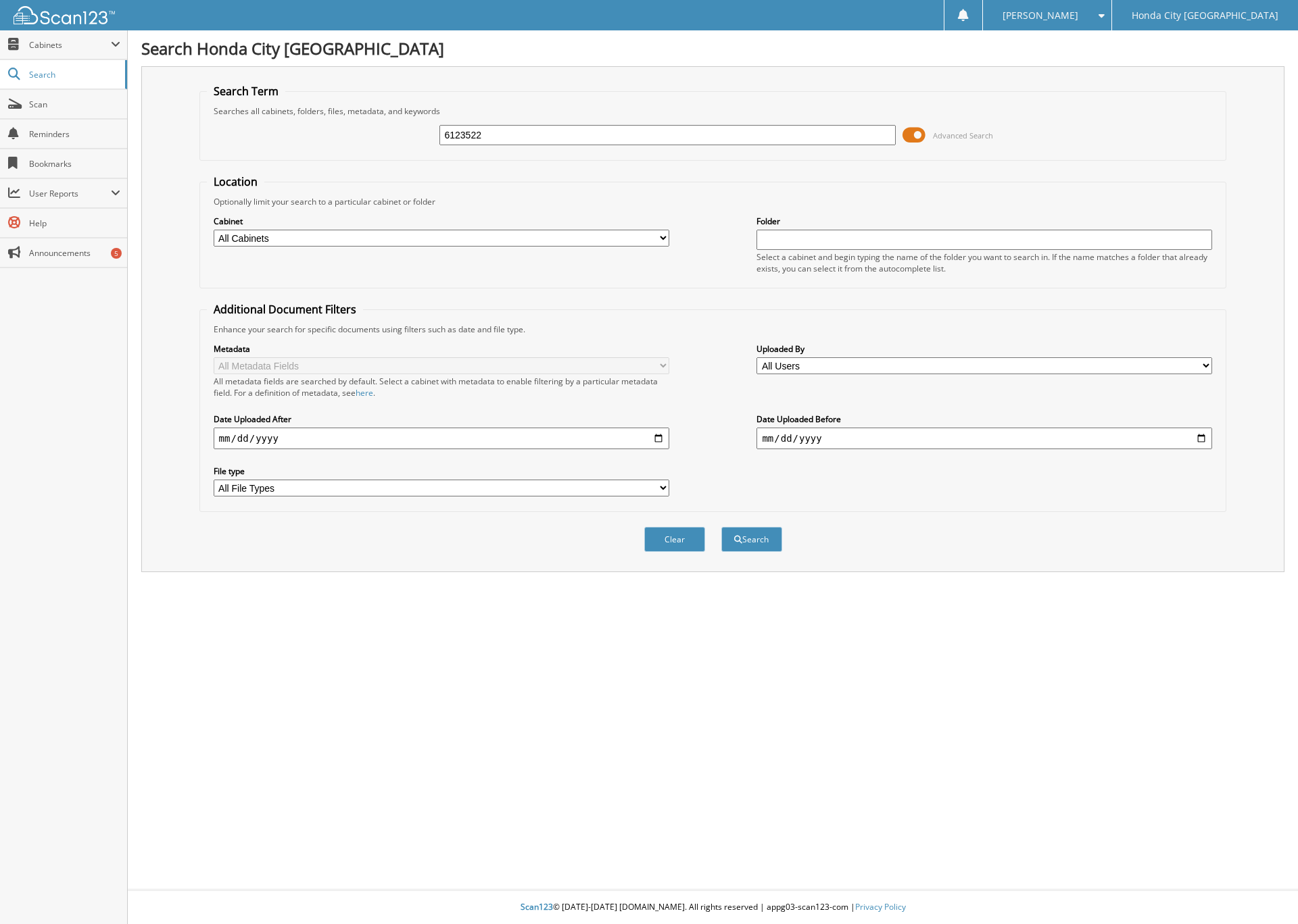
type input "6123522"
click at [722, 527] on button "Search" at bounding box center [752, 539] width 61 height 25
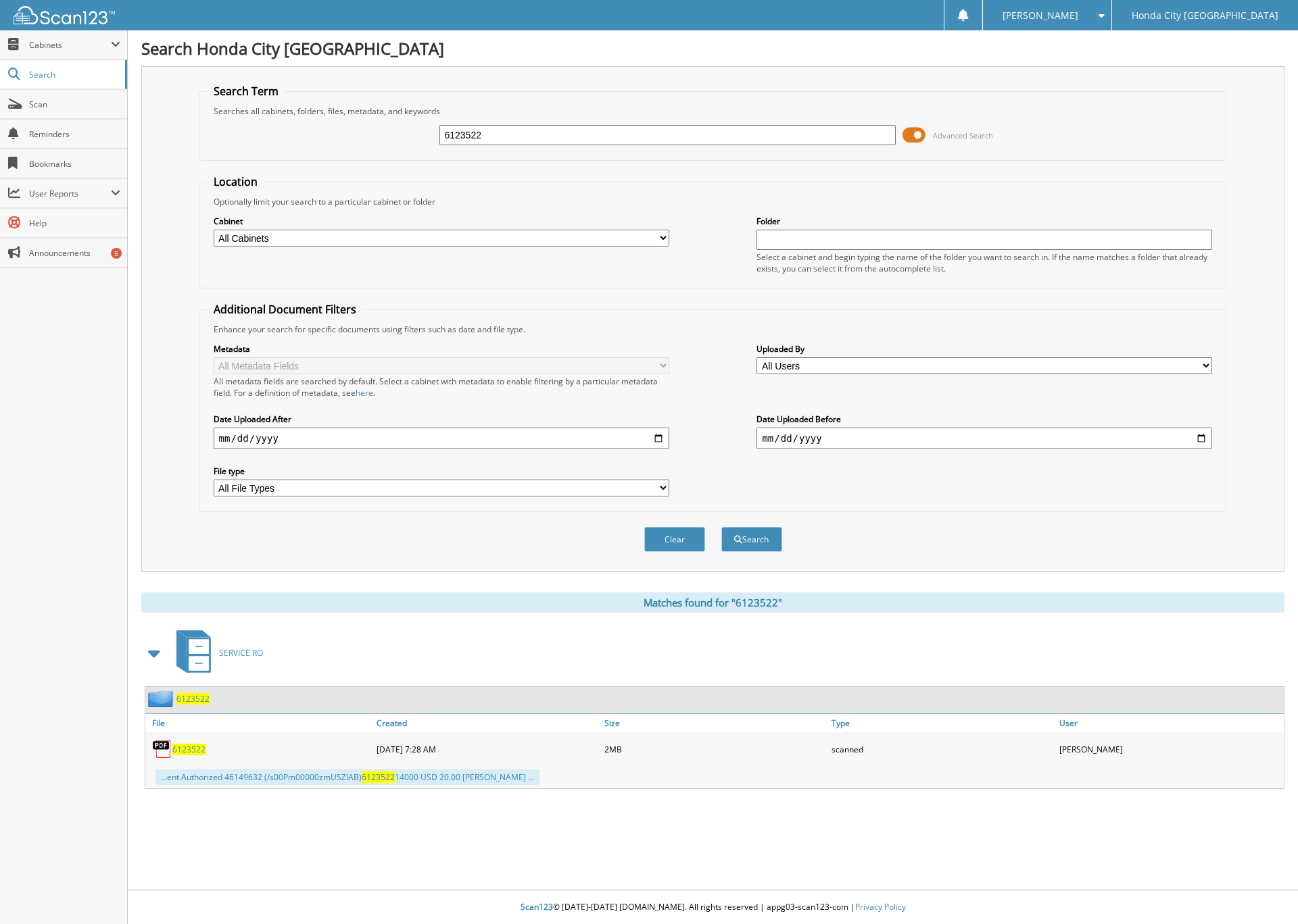
click at [192, 696] on span "6123522" at bounding box center [192, 699] width 33 height 11
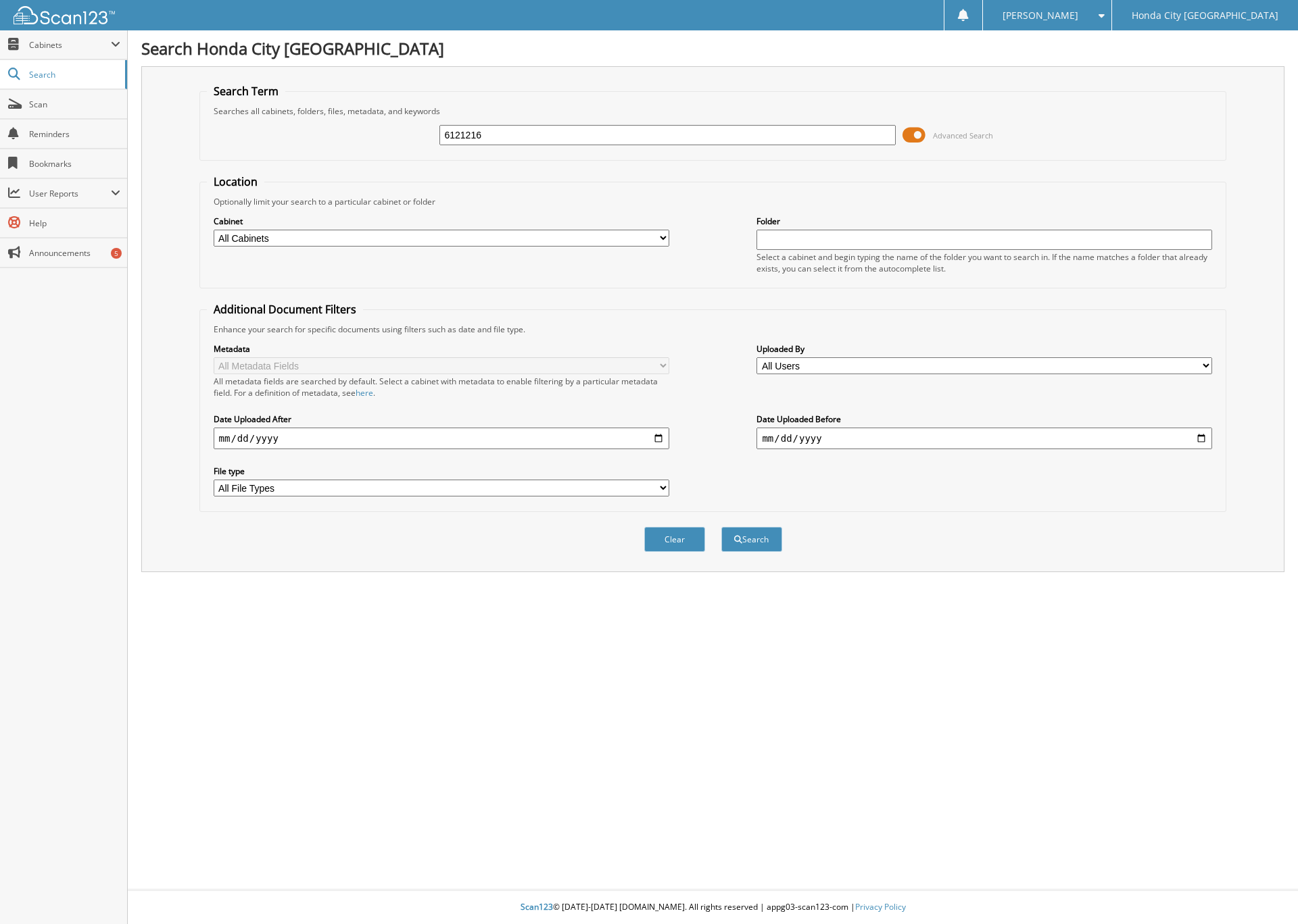
type input "6121216"
click at [722, 527] on button "Search" at bounding box center [752, 539] width 61 height 25
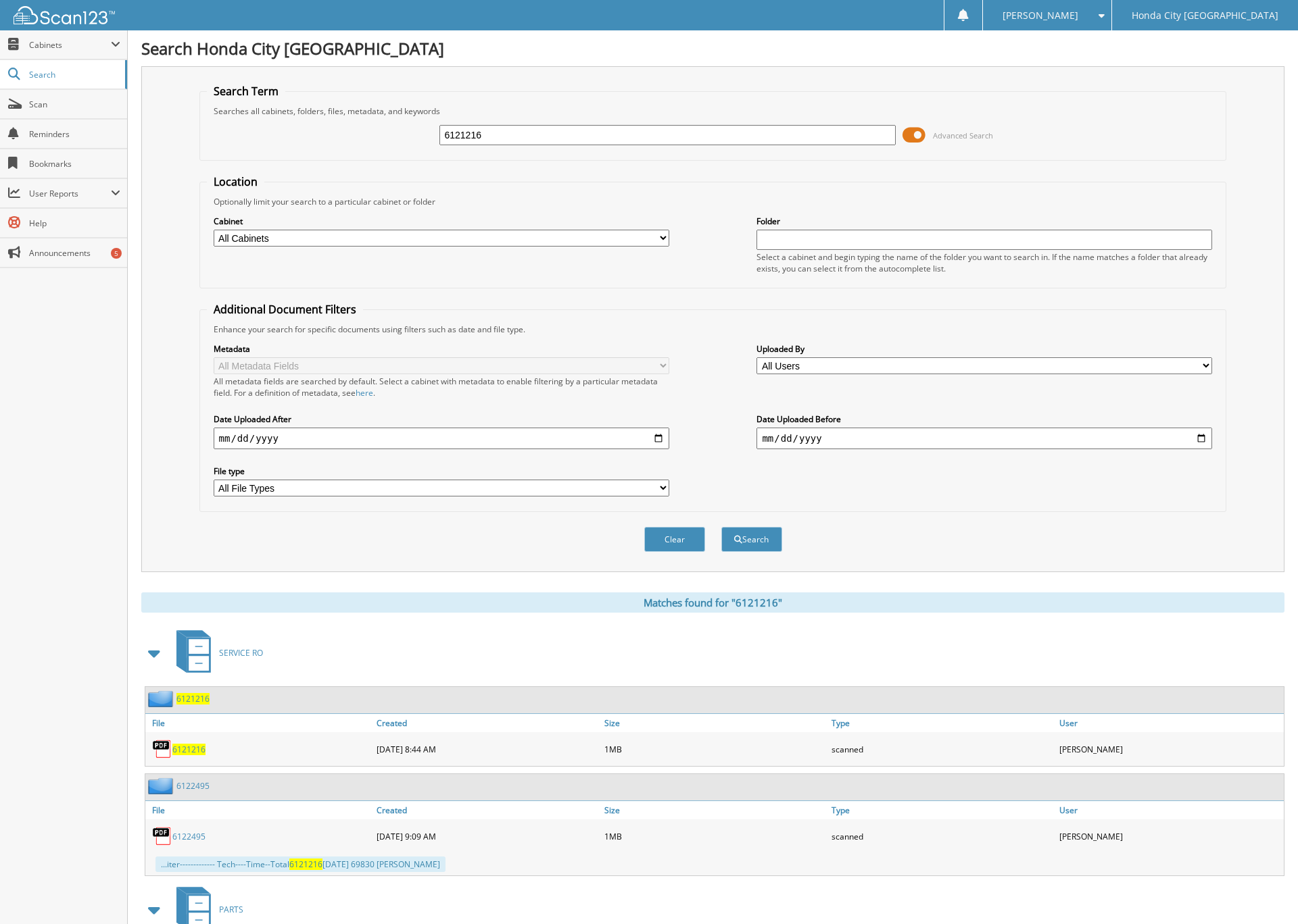
click at [198, 698] on span "6121216" at bounding box center [192, 699] width 33 height 11
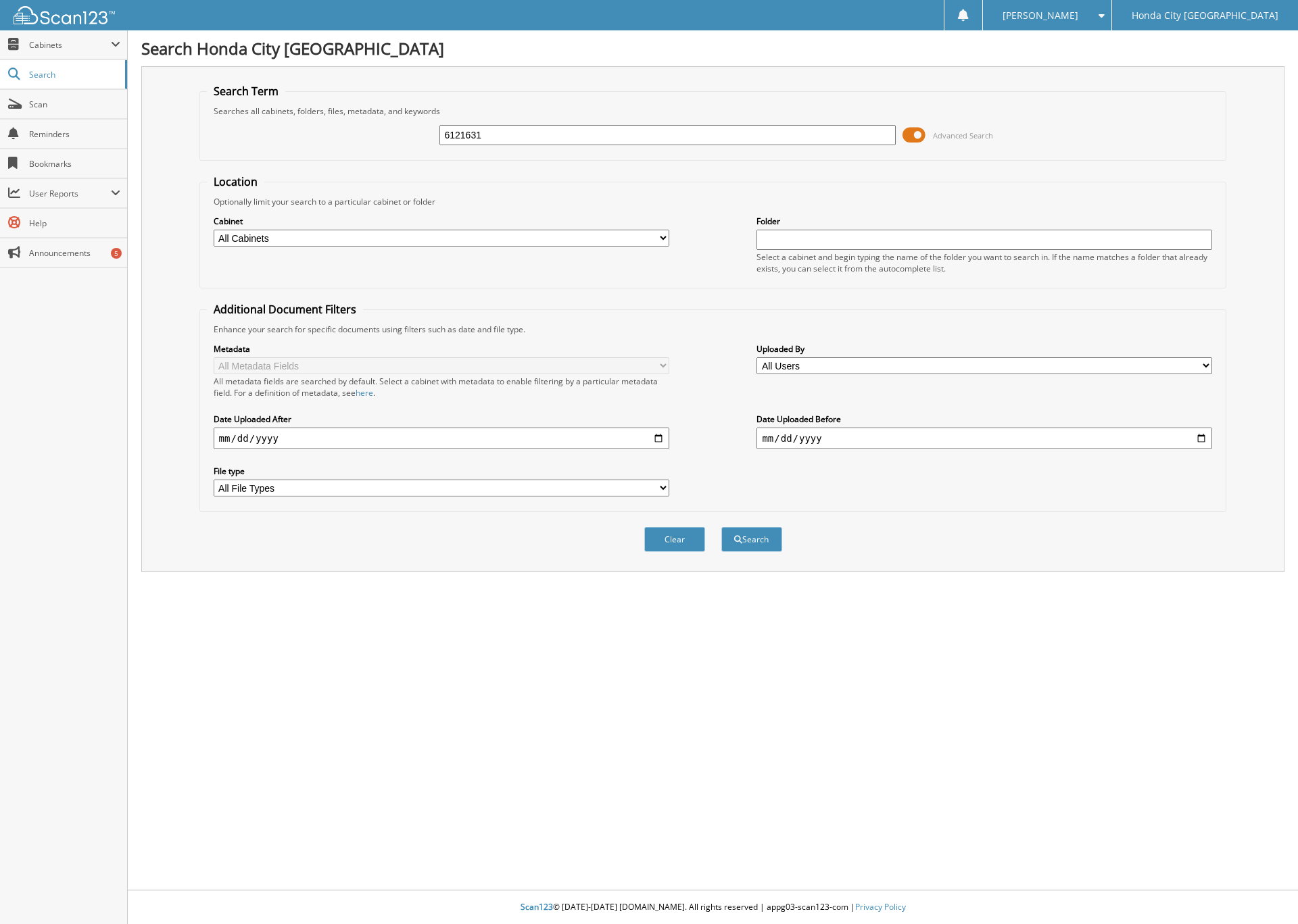
type input "6121631"
click at [722, 527] on button "Search" at bounding box center [752, 539] width 61 height 25
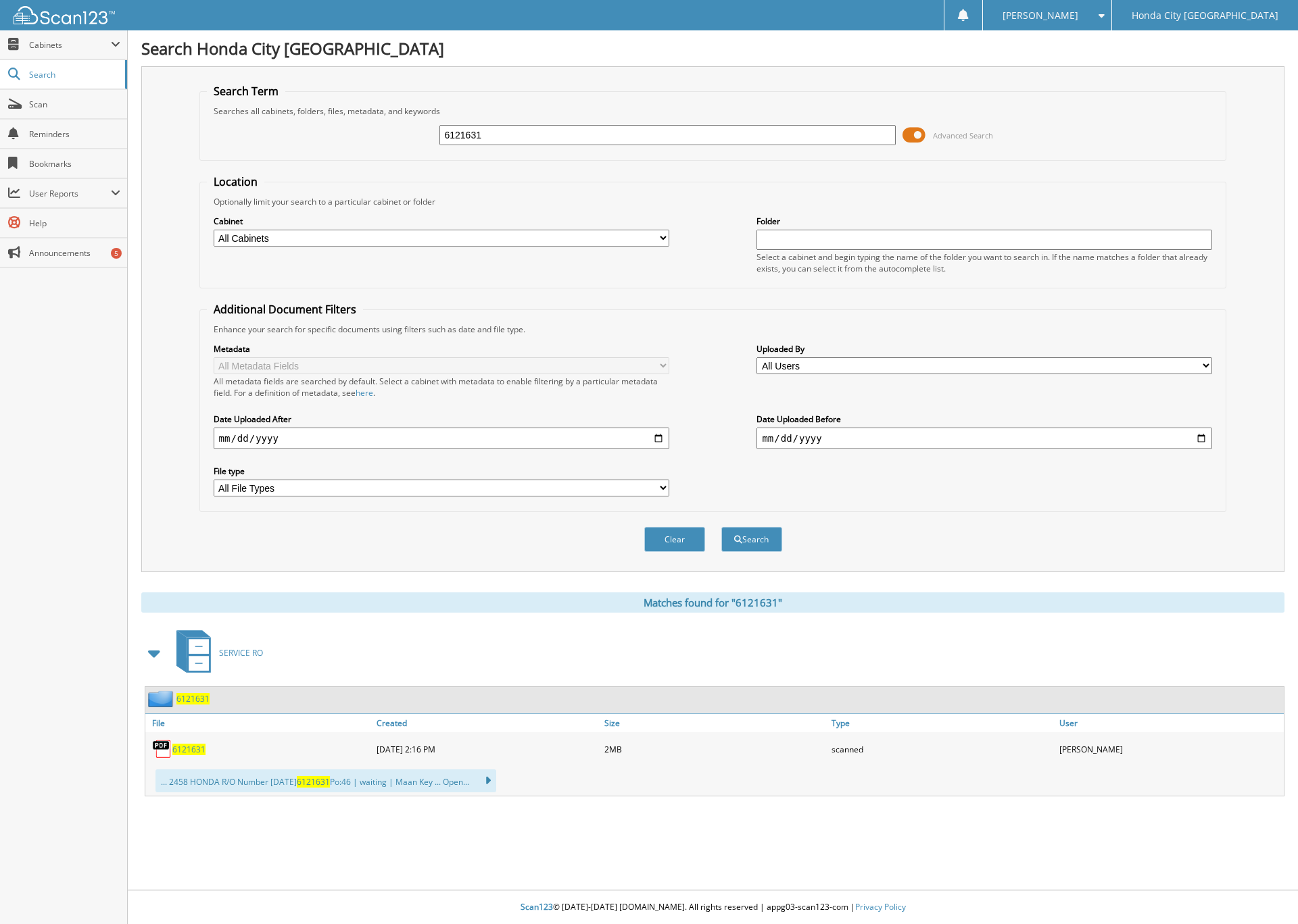
click at [196, 696] on span "6121631" at bounding box center [192, 699] width 33 height 11
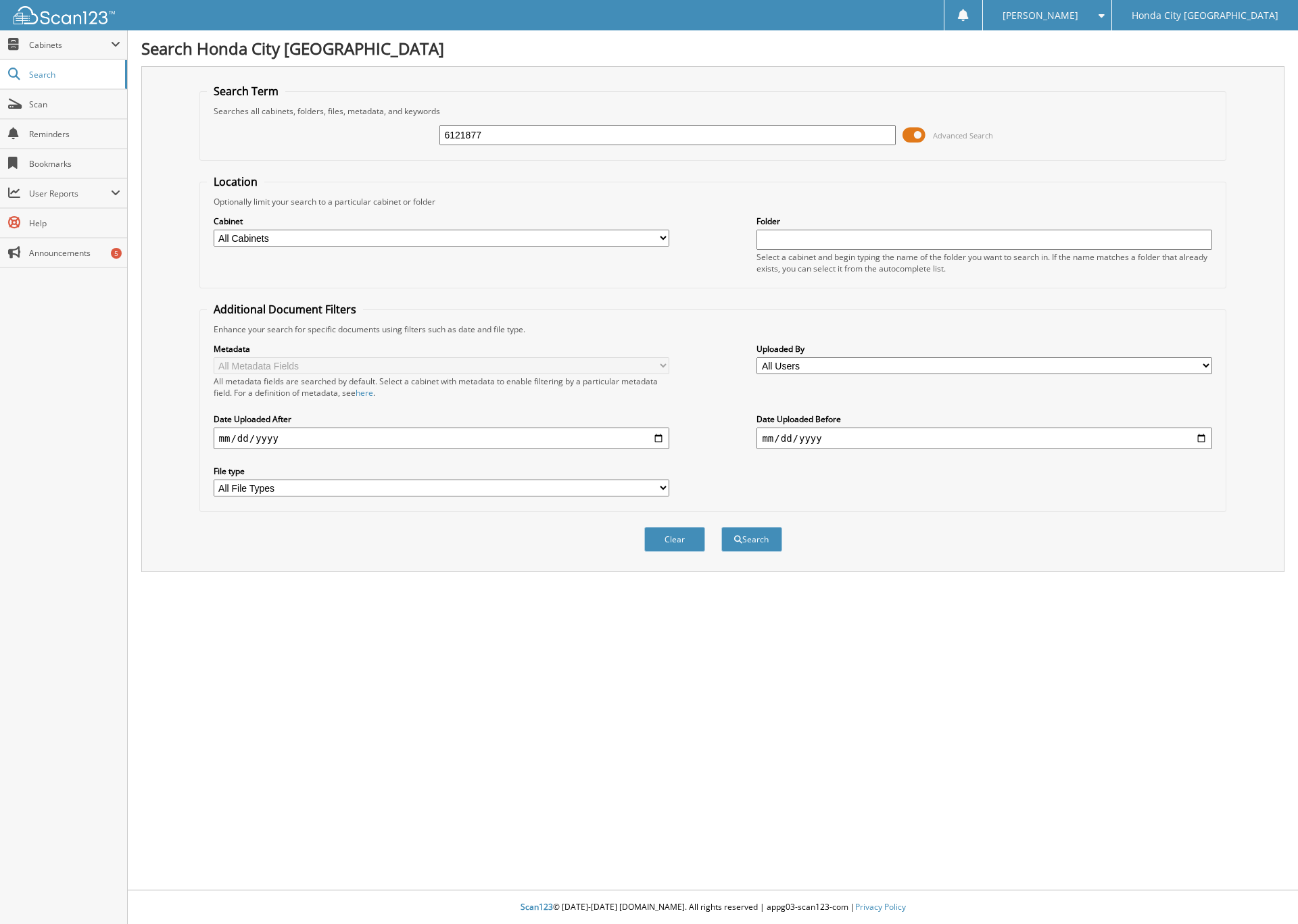
type input "6121877"
click at [722, 527] on button "Search" at bounding box center [752, 539] width 61 height 25
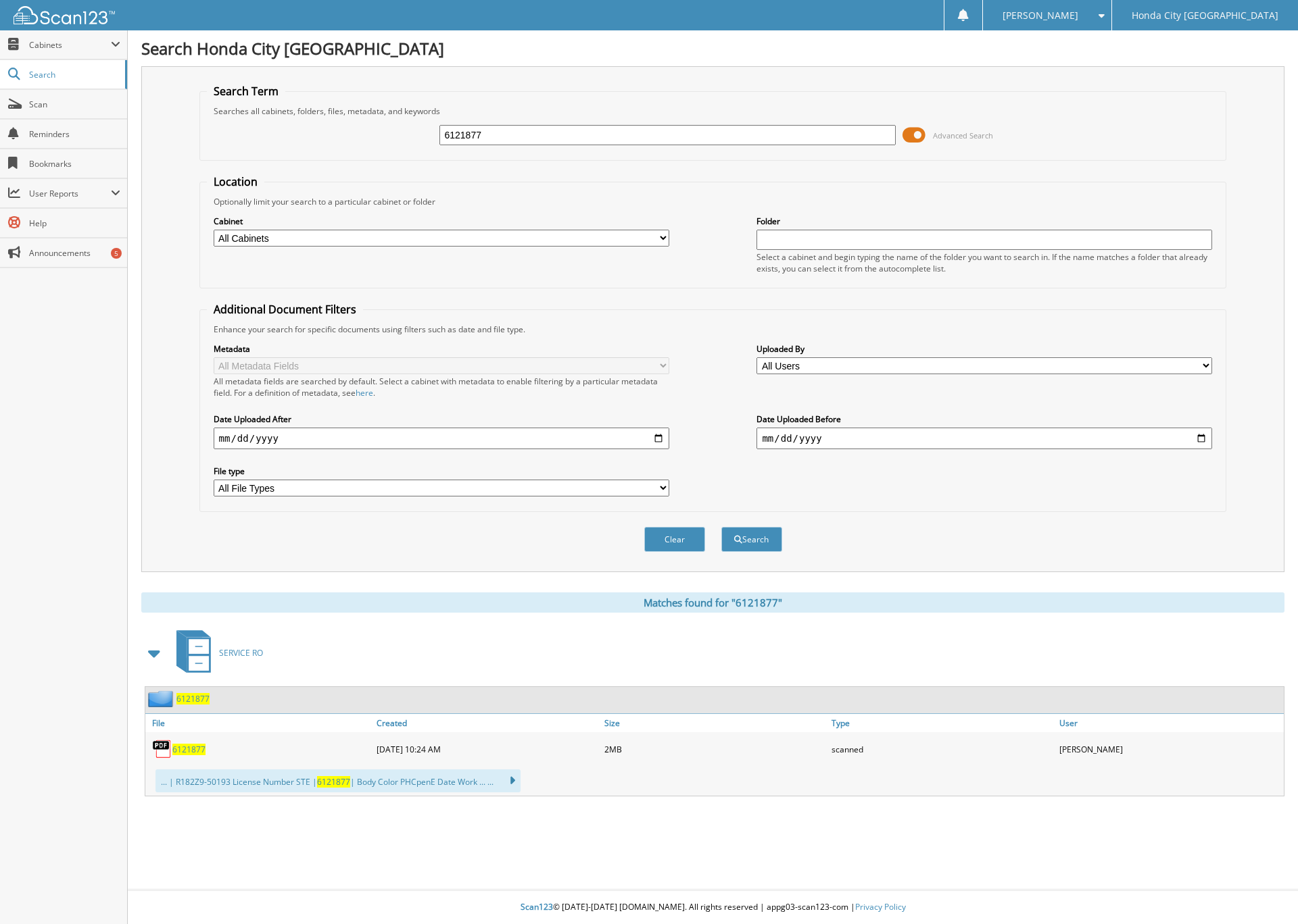
click at [193, 698] on span "6121877" at bounding box center [192, 699] width 33 height 11
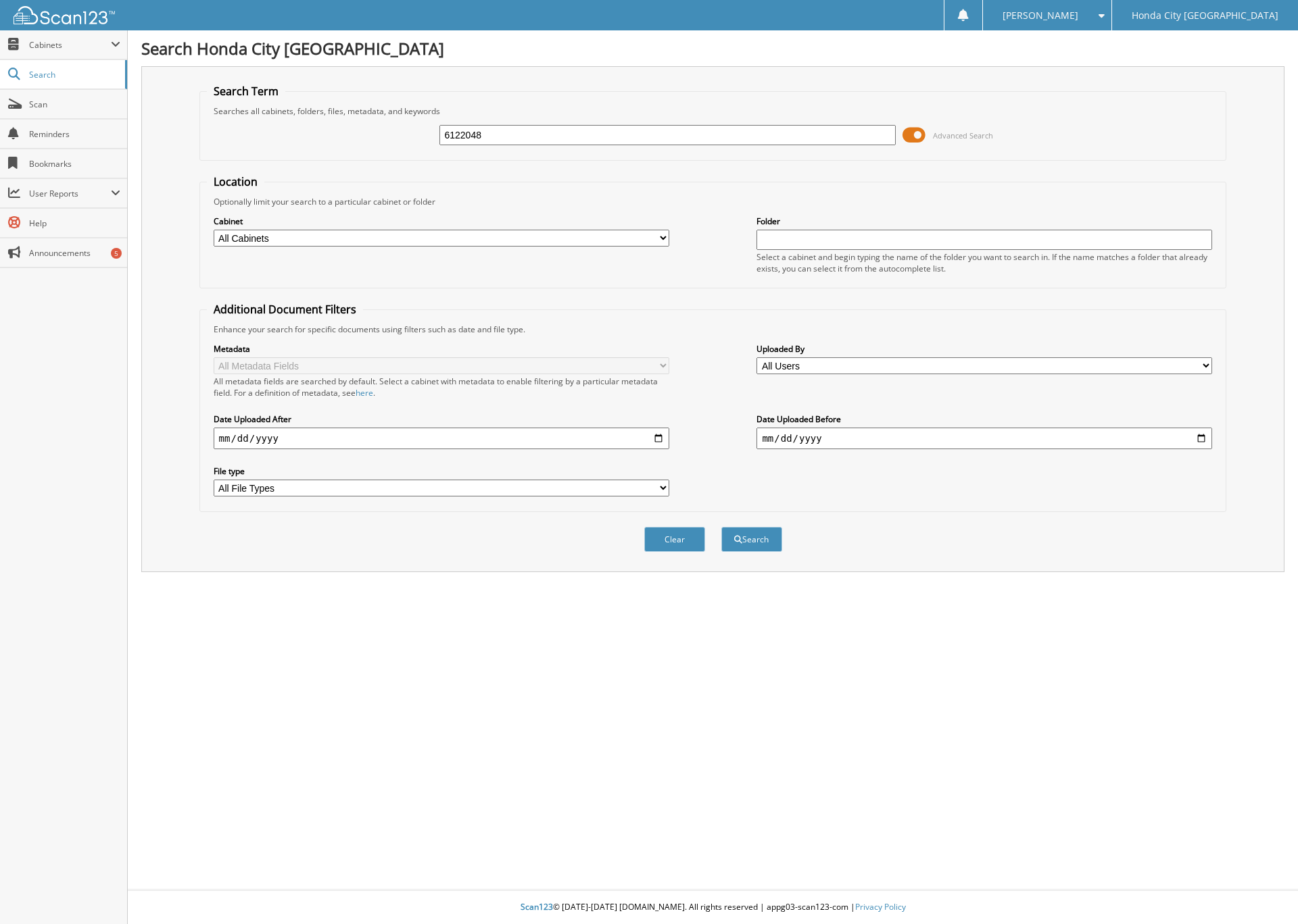
type input "6122048"
click at [722, 527] on button "Search" at bounding box center [752, 539] width 61 height 25
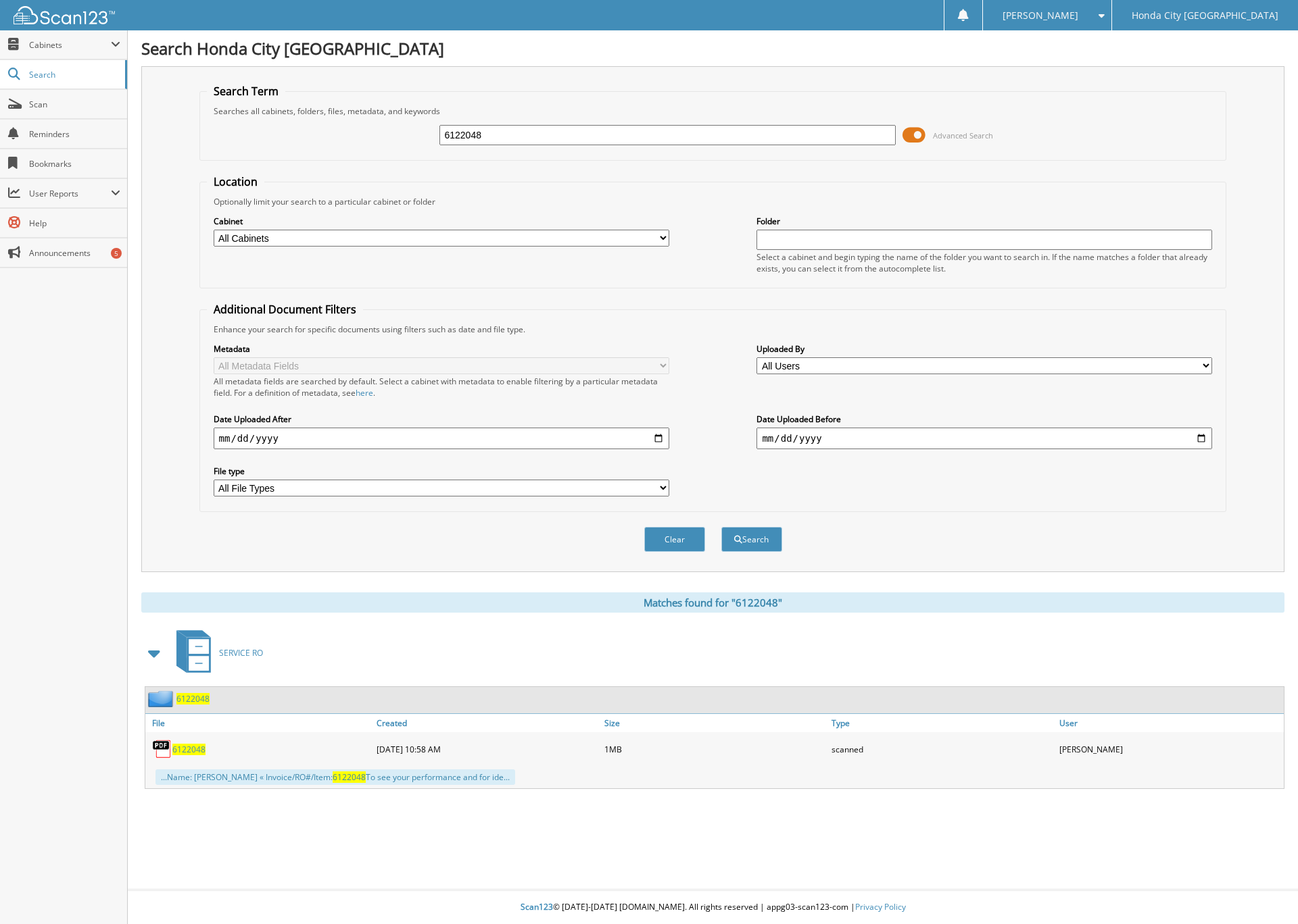
click at [191, 698] on span "6122048" at bounding box center [192, 699] width 33 height 11
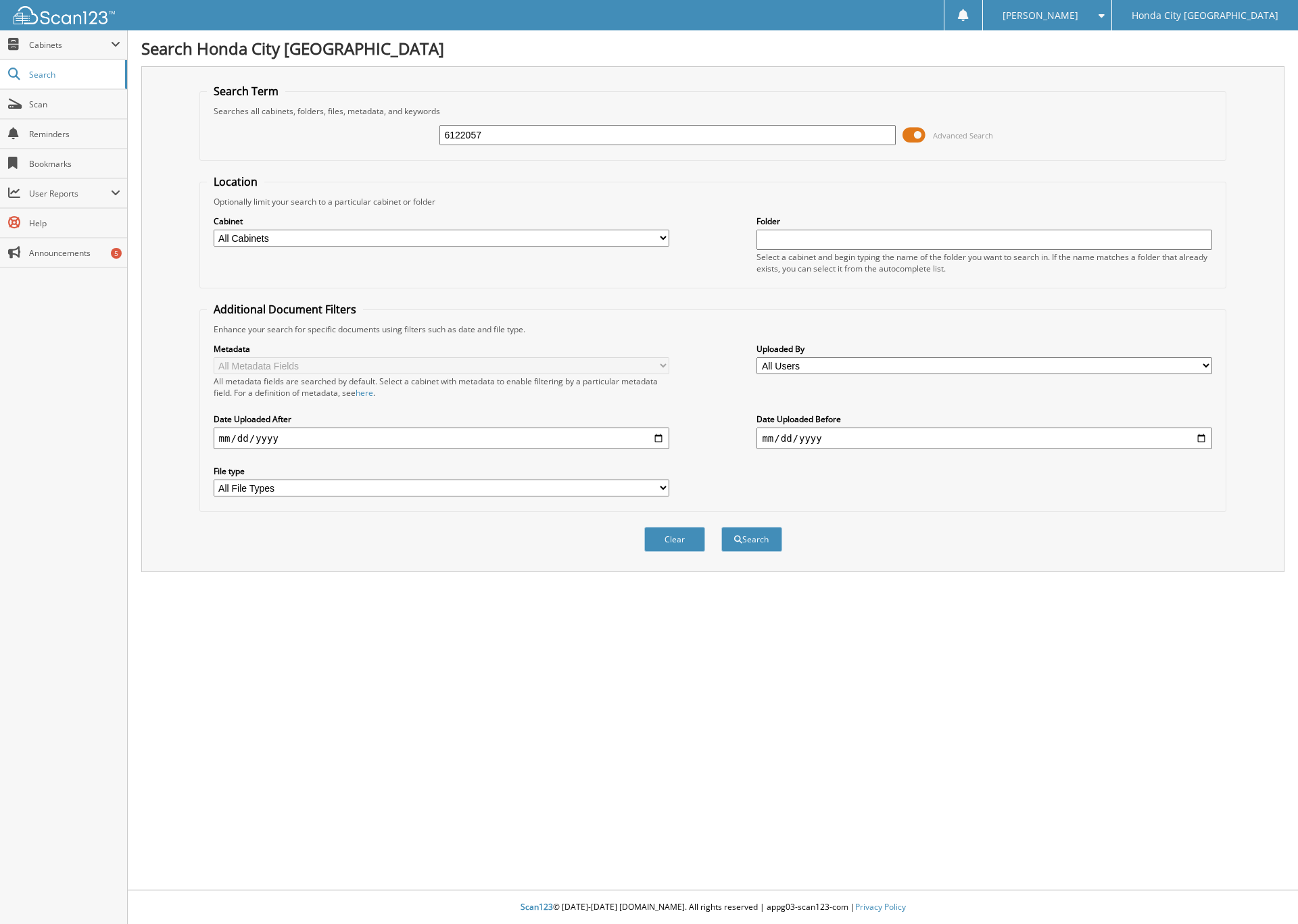
type input "6122057"
click at [722, 527] on button "Search" at bounding box center [752, 539] width 61 height 25
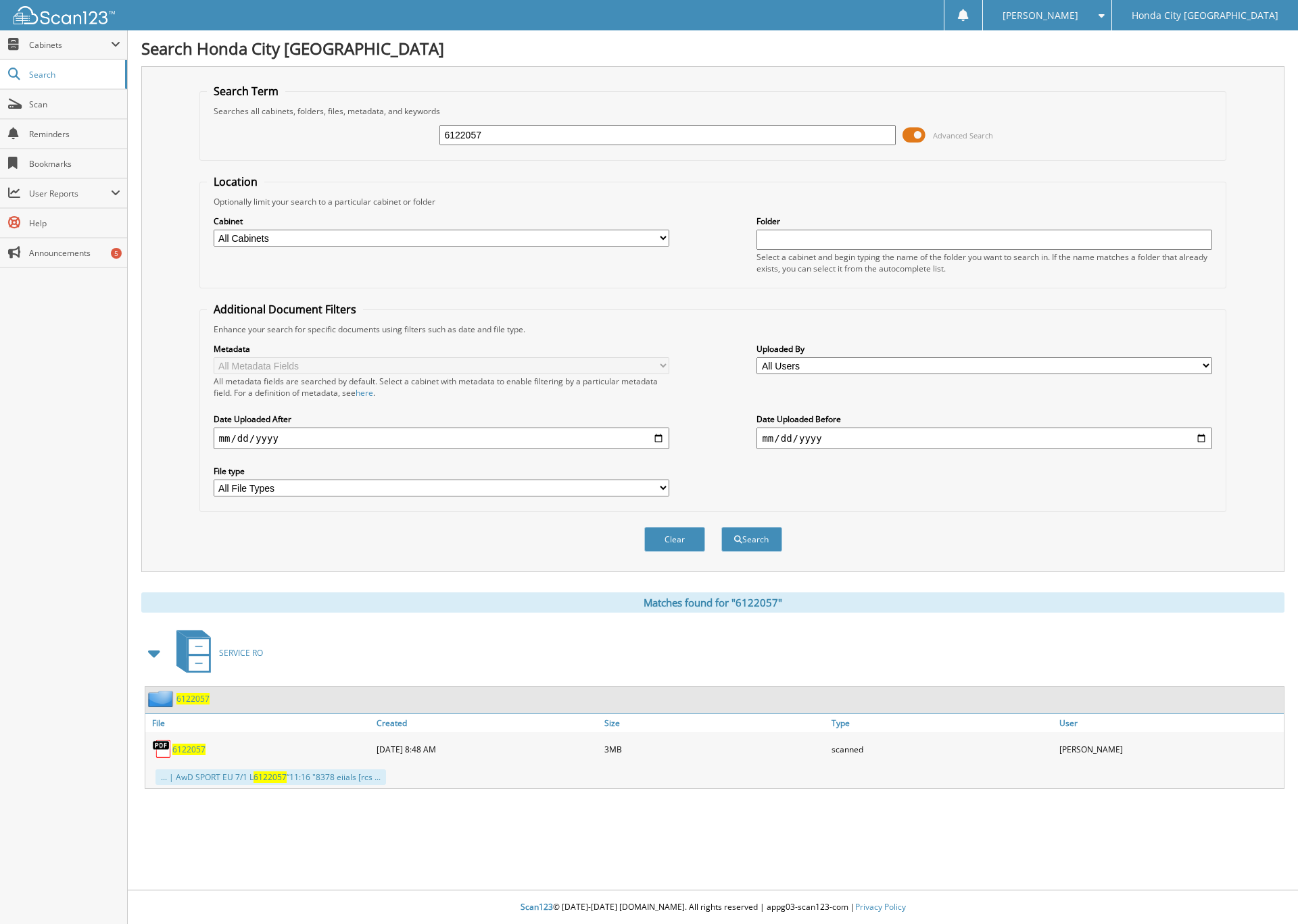
click at [200, 696] on span "6122057" at bounding box center [192, 699] width 33 height 11
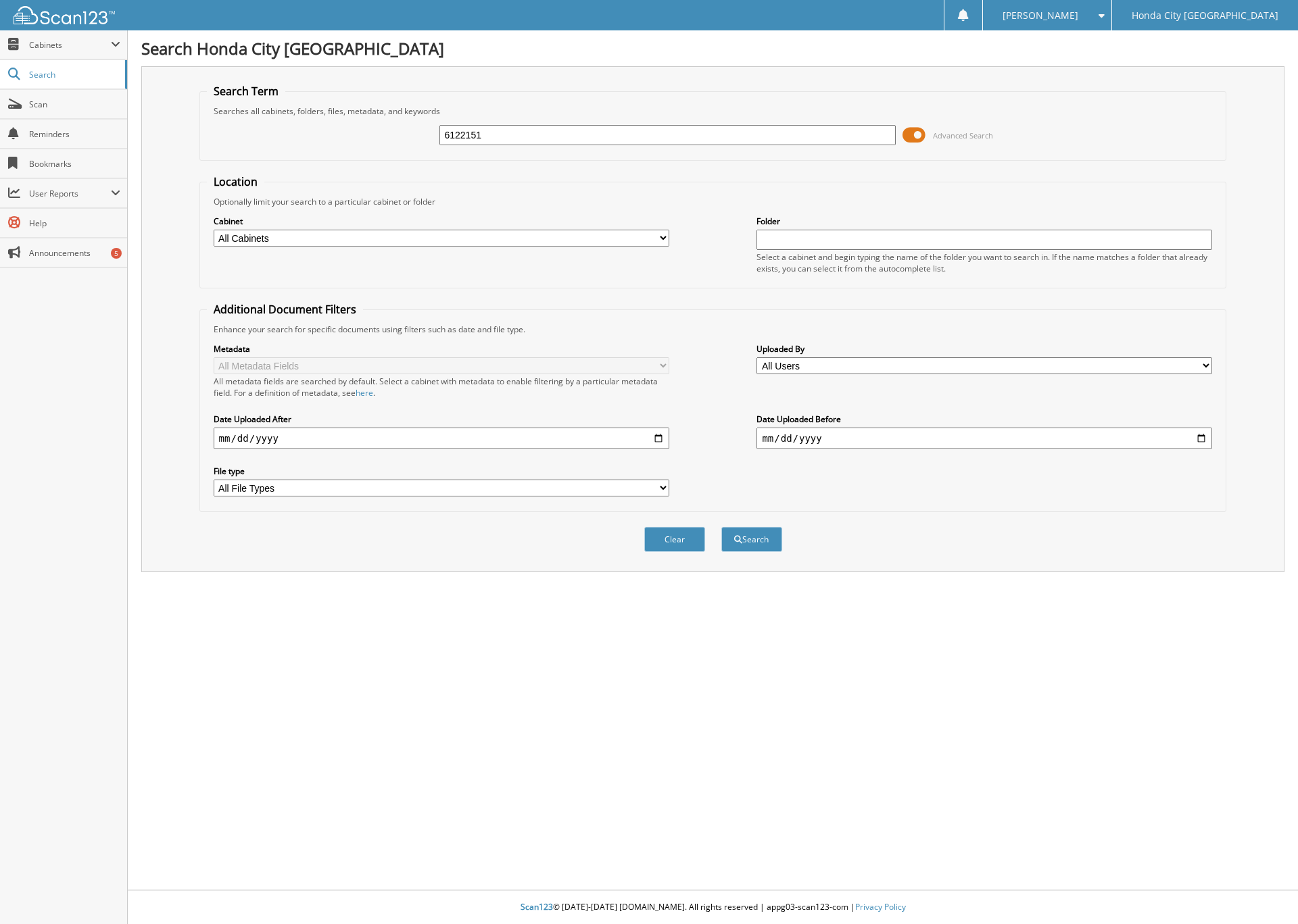
type input "6122151"
click at [722, 527] on button "Search" at bounding box center [752, 539] width 61 height 25
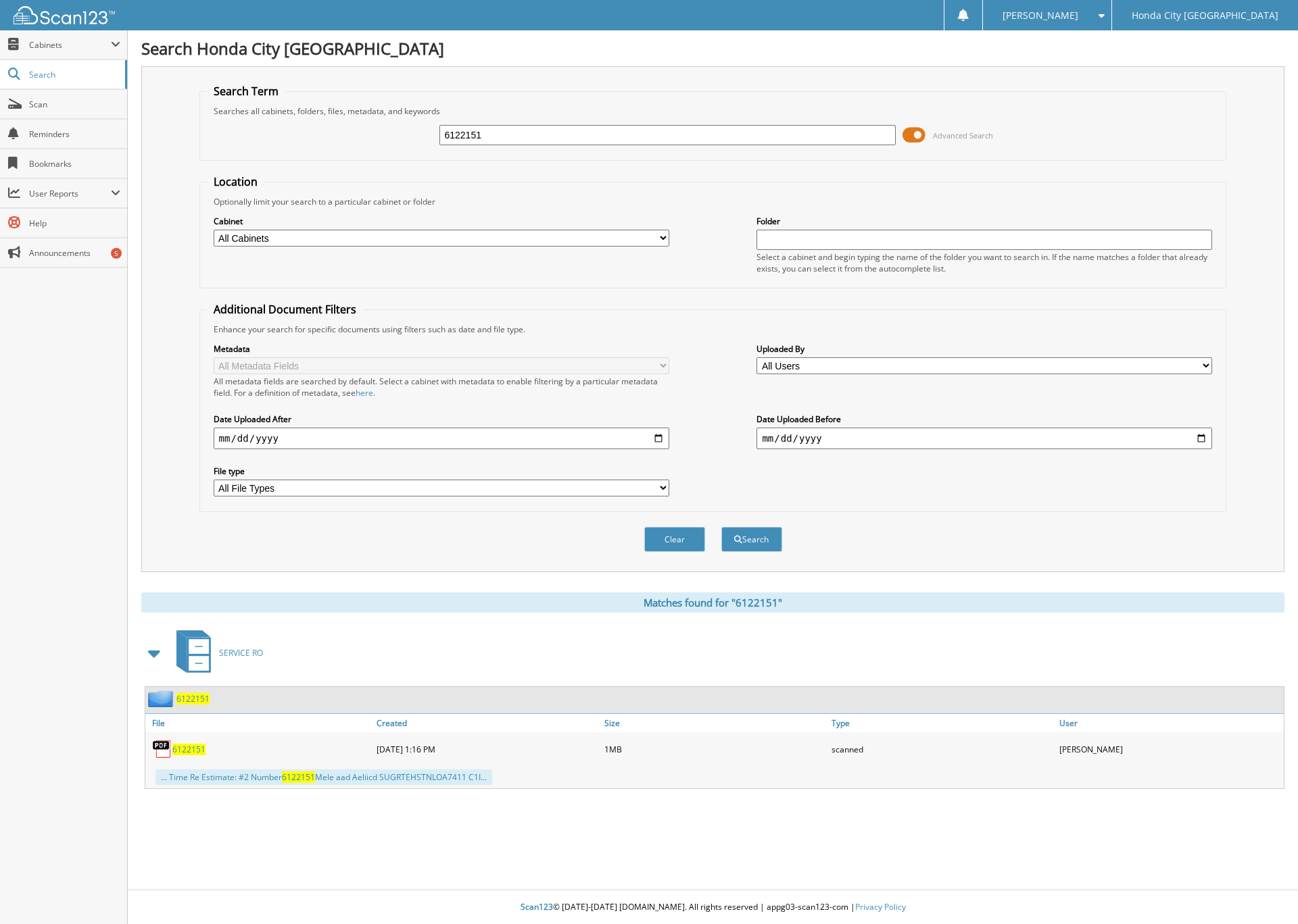
click at [191, 699] on span "6122151" at bounding box center [192, 699] width 33 height 11
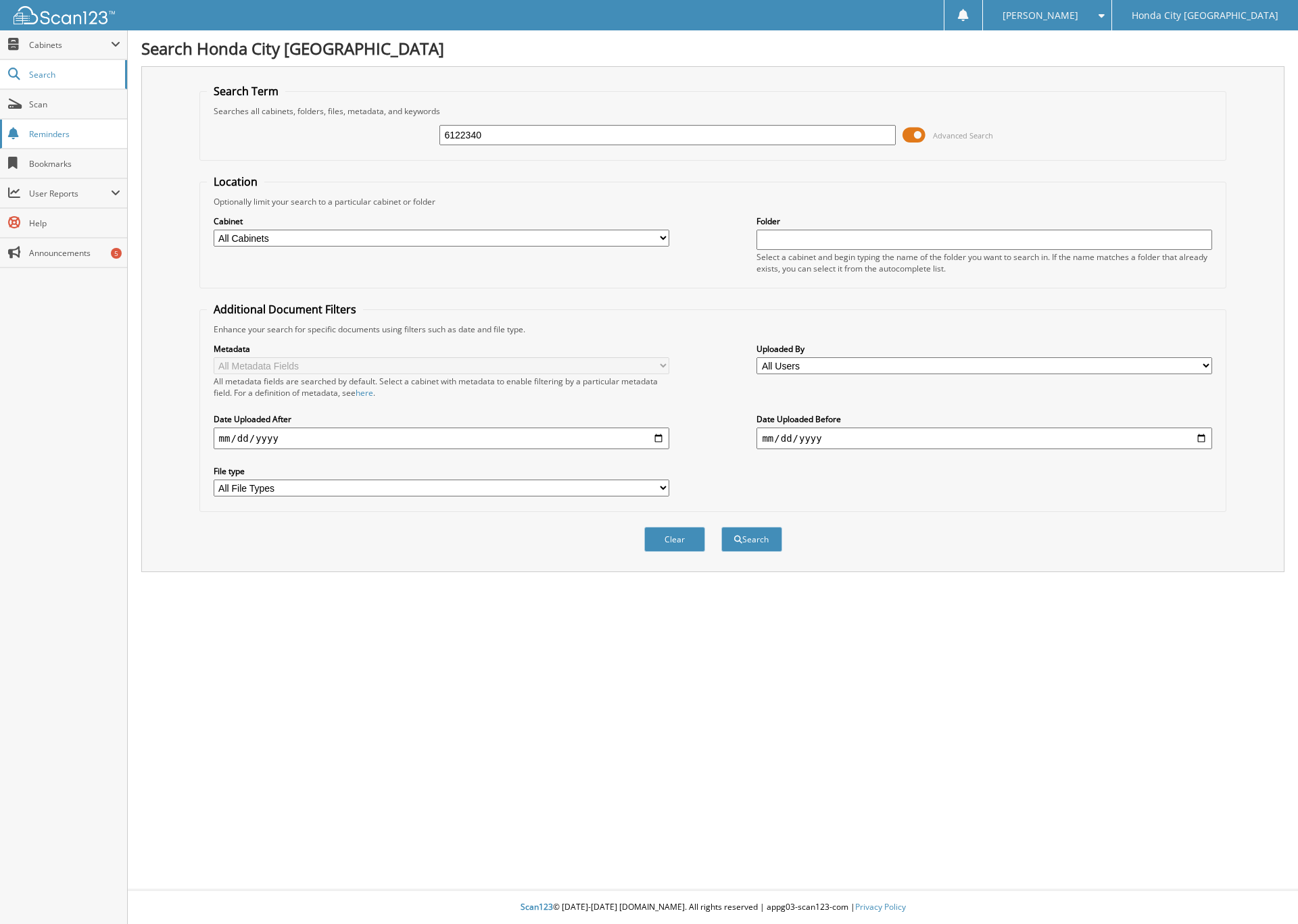
type input "6122340"
click at [722, 527] on button "Search" at bounding box center [752, 539] width 61 height 25
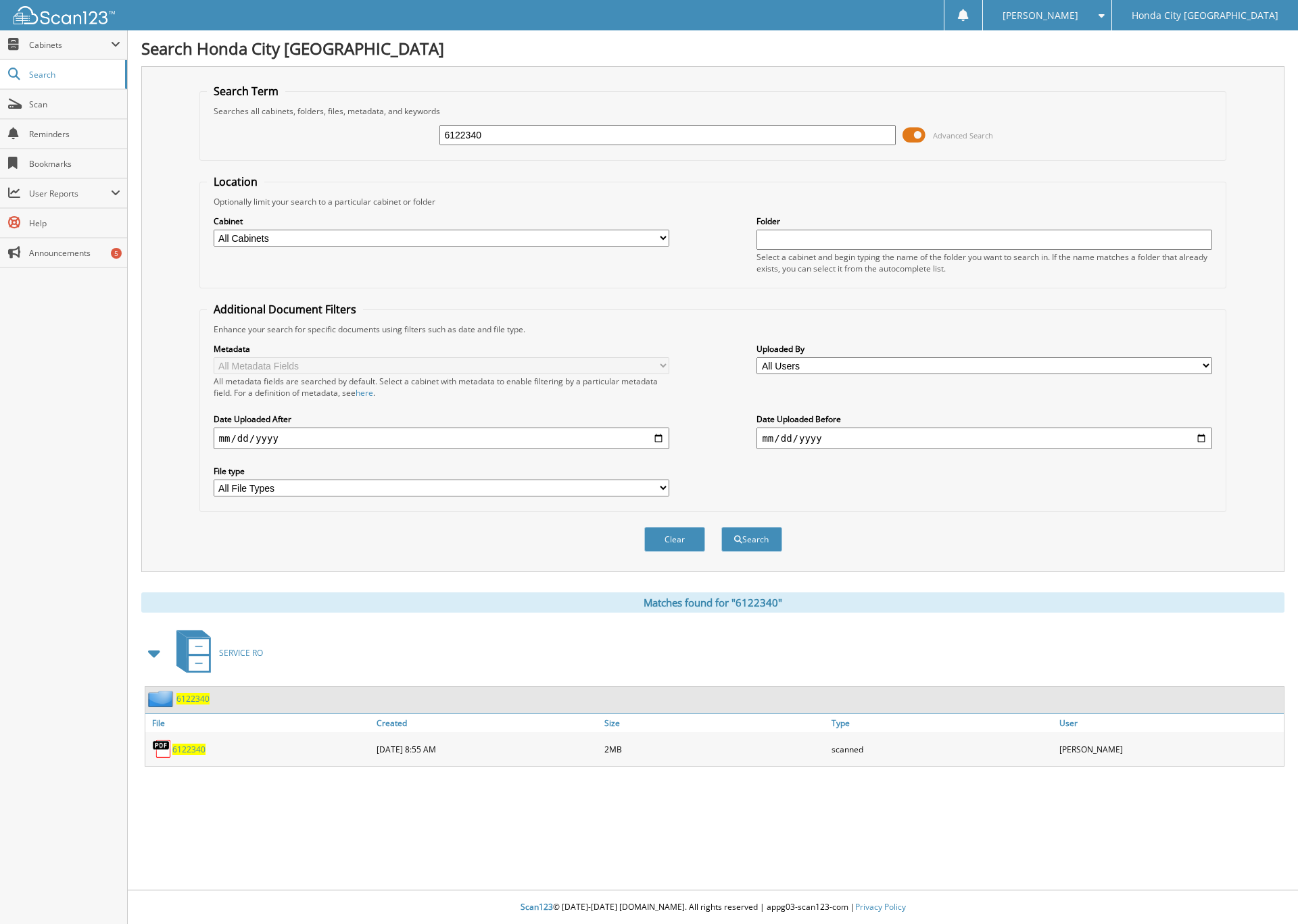
click at [192, 700] on span "6122340" at bounding box center [192, 699] width 33 height 11
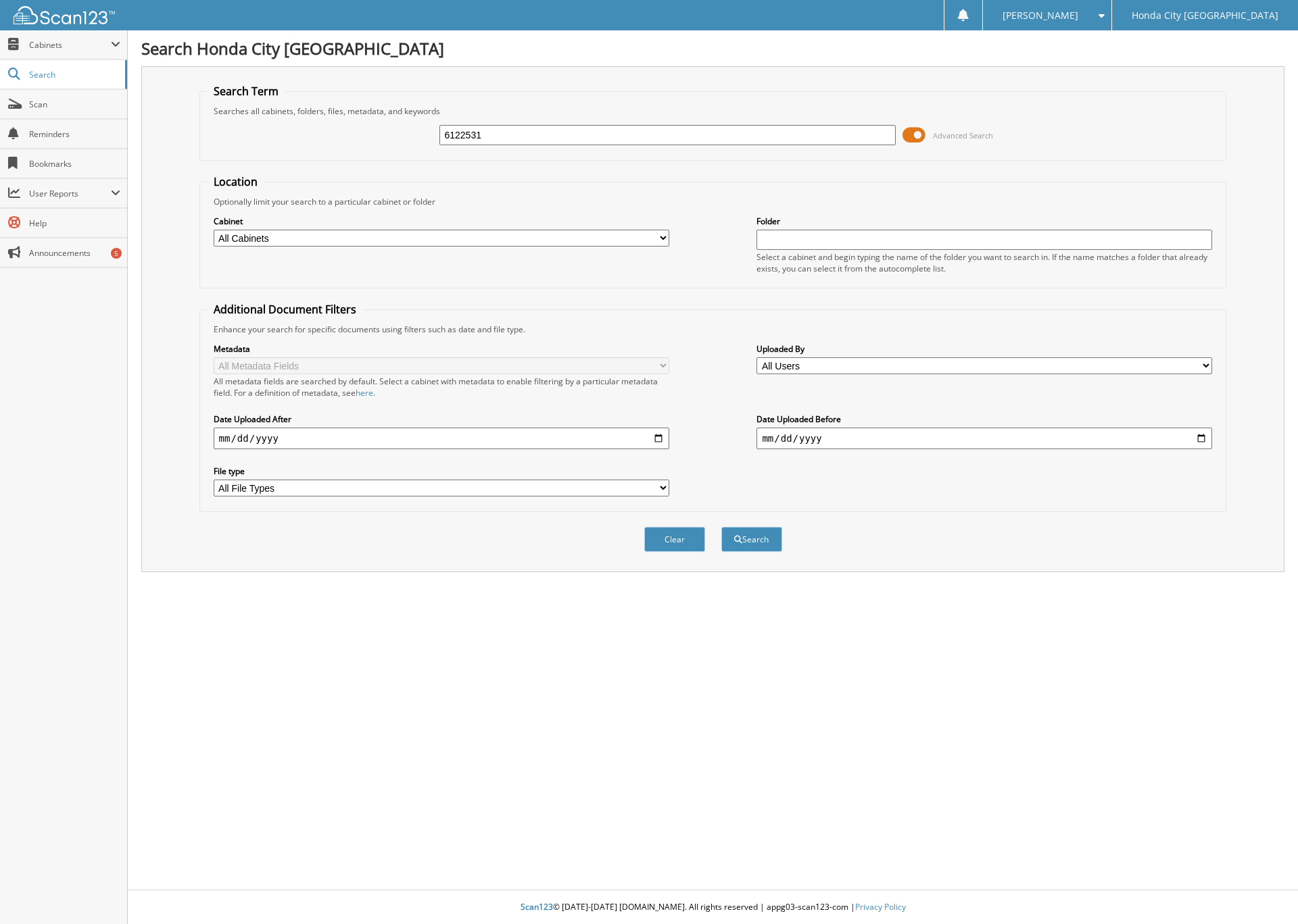
type input "6122531"
click at [722, 527] on button "Search" at bounding box center [752, 539] width 61 height 25
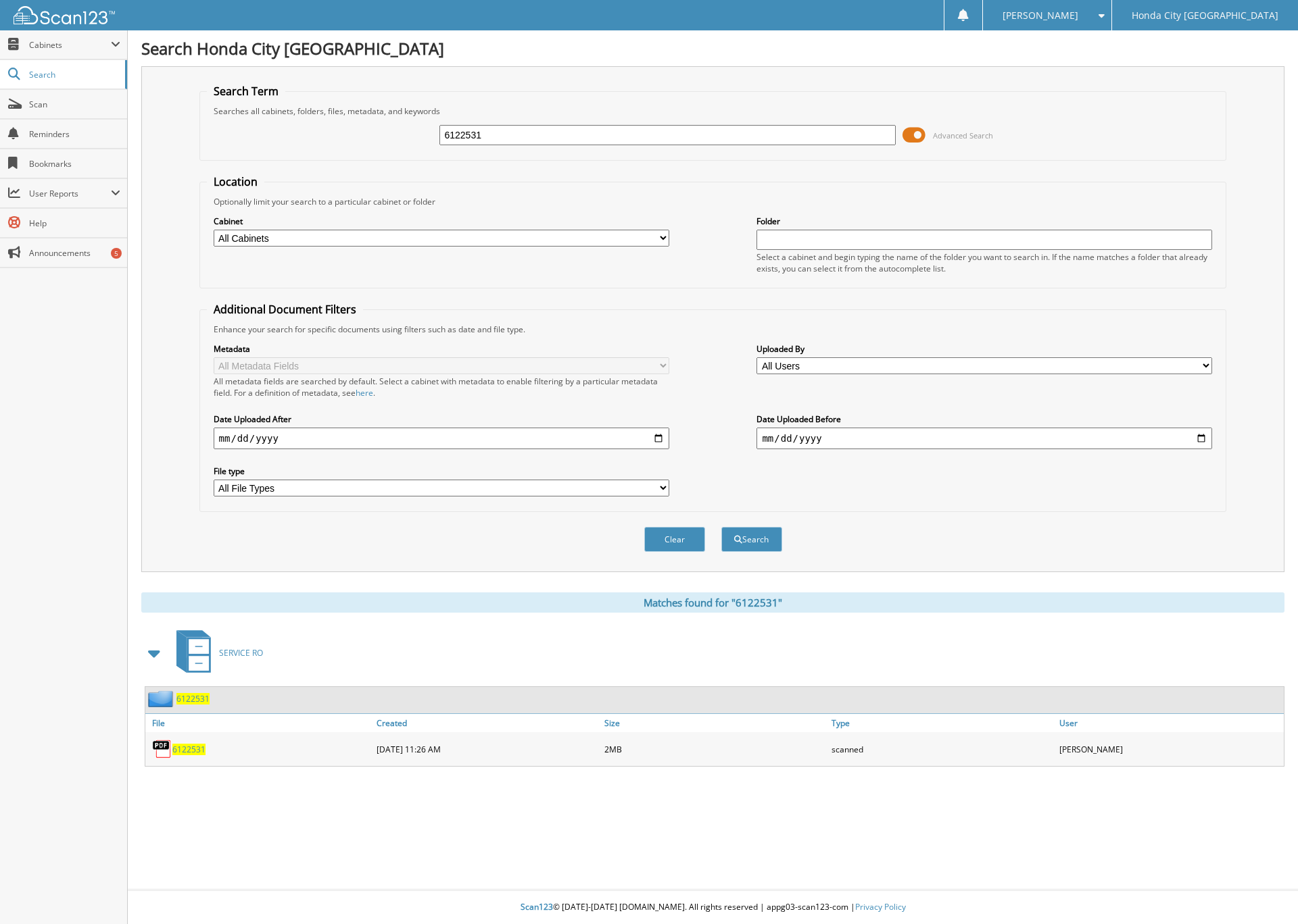
click at [199, 694] on span "6122531" at bounding box center [192, 699] width 33 height 11
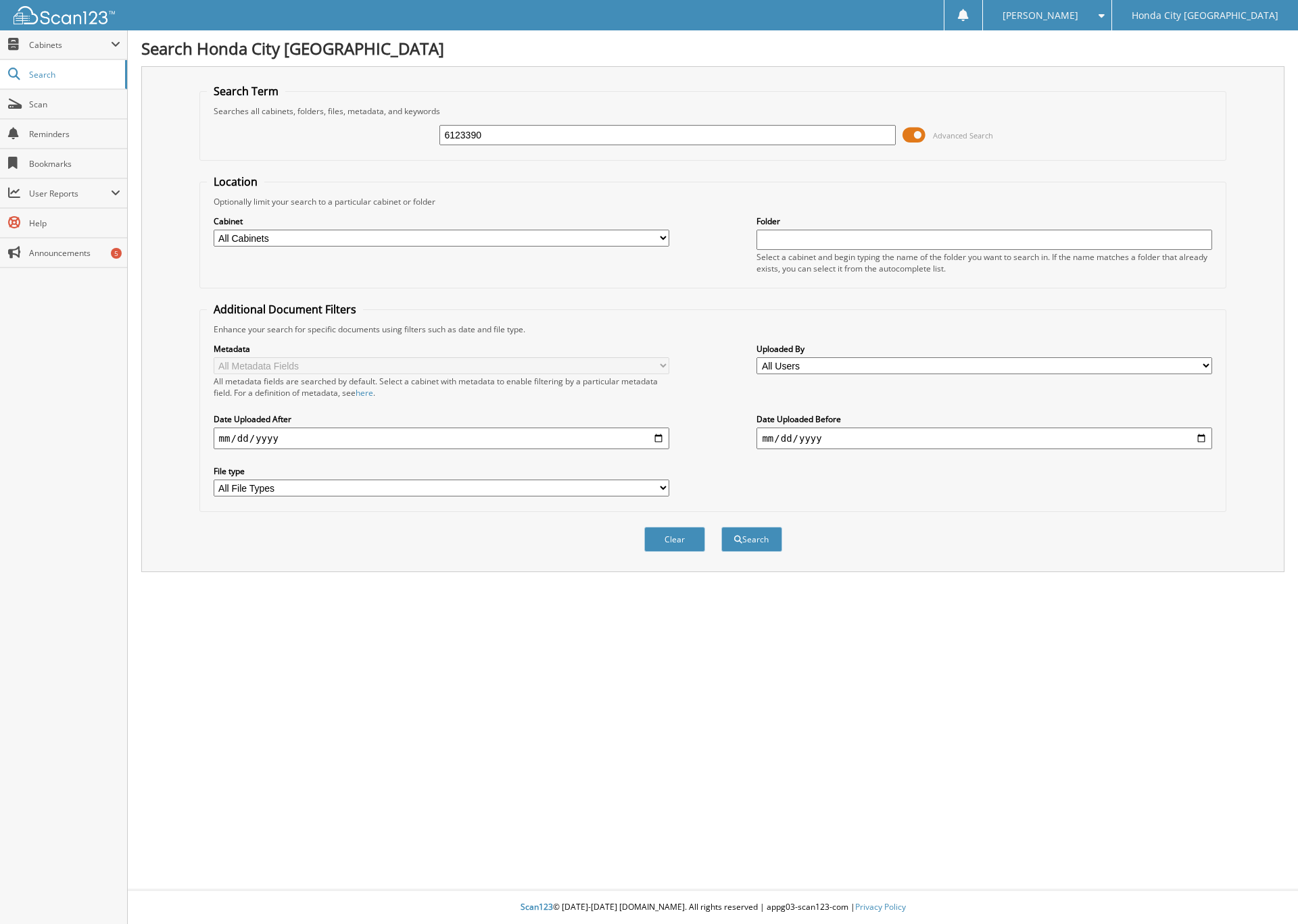
type input "6123390"
click at [722, 527] on button "Search" at bounding box center [752, 539] width 61 height 25
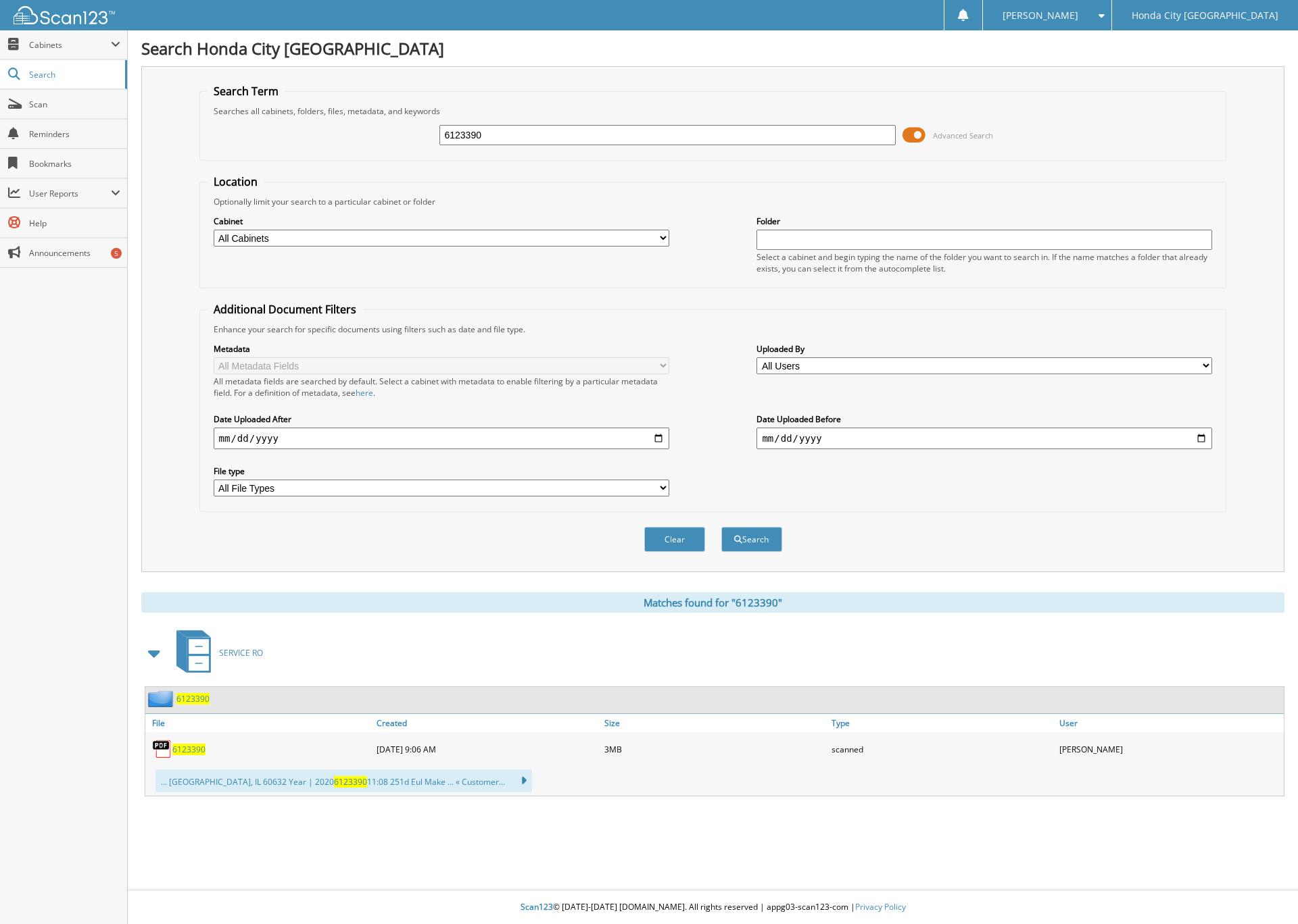
click at [192, 696] on span "6123390" at bounding box center [192, 699] width 33 height 11
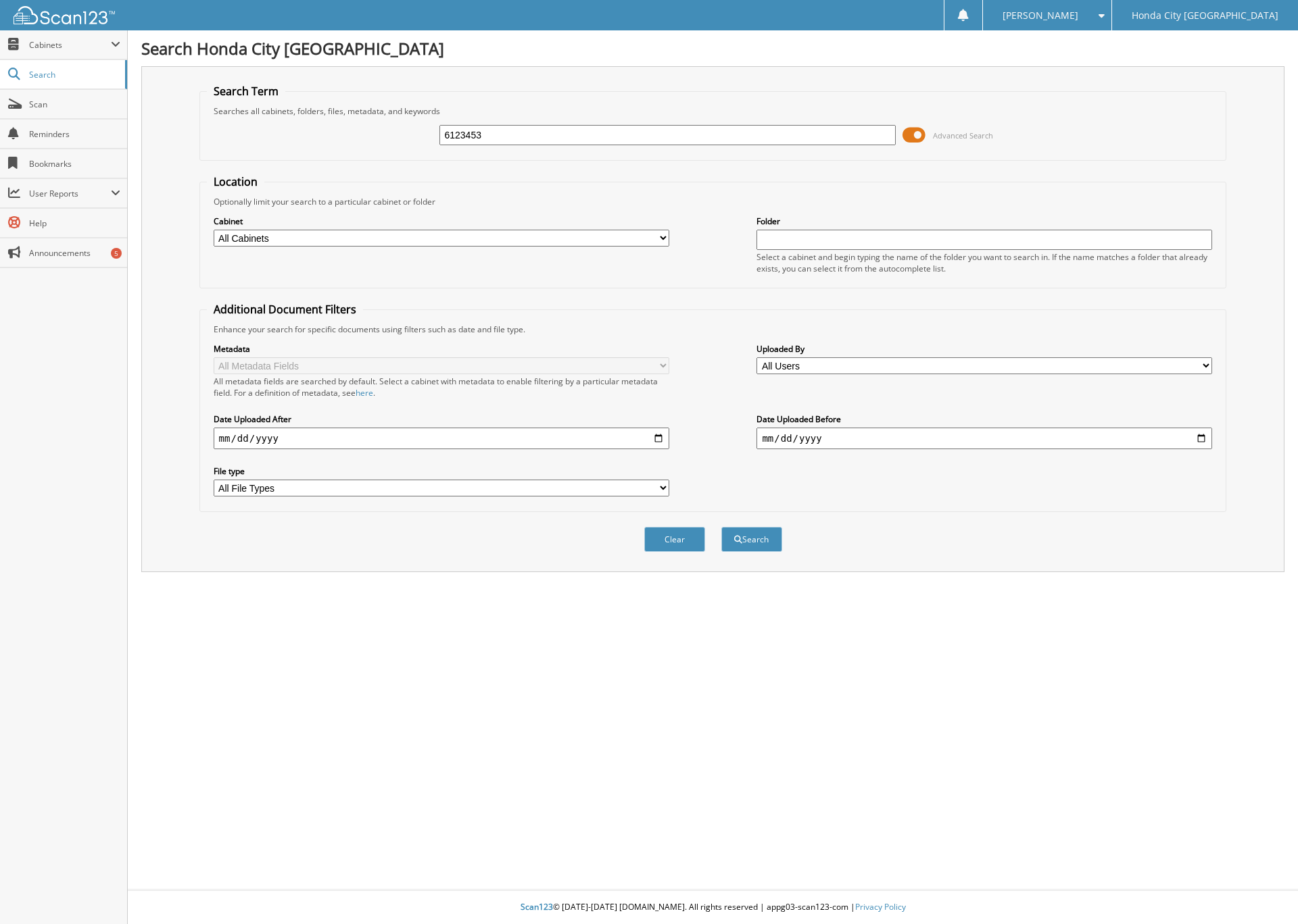
type input "6123453"
click at [722, 527] on button "Search" at bounding box center [752, 539] width 61 height 25
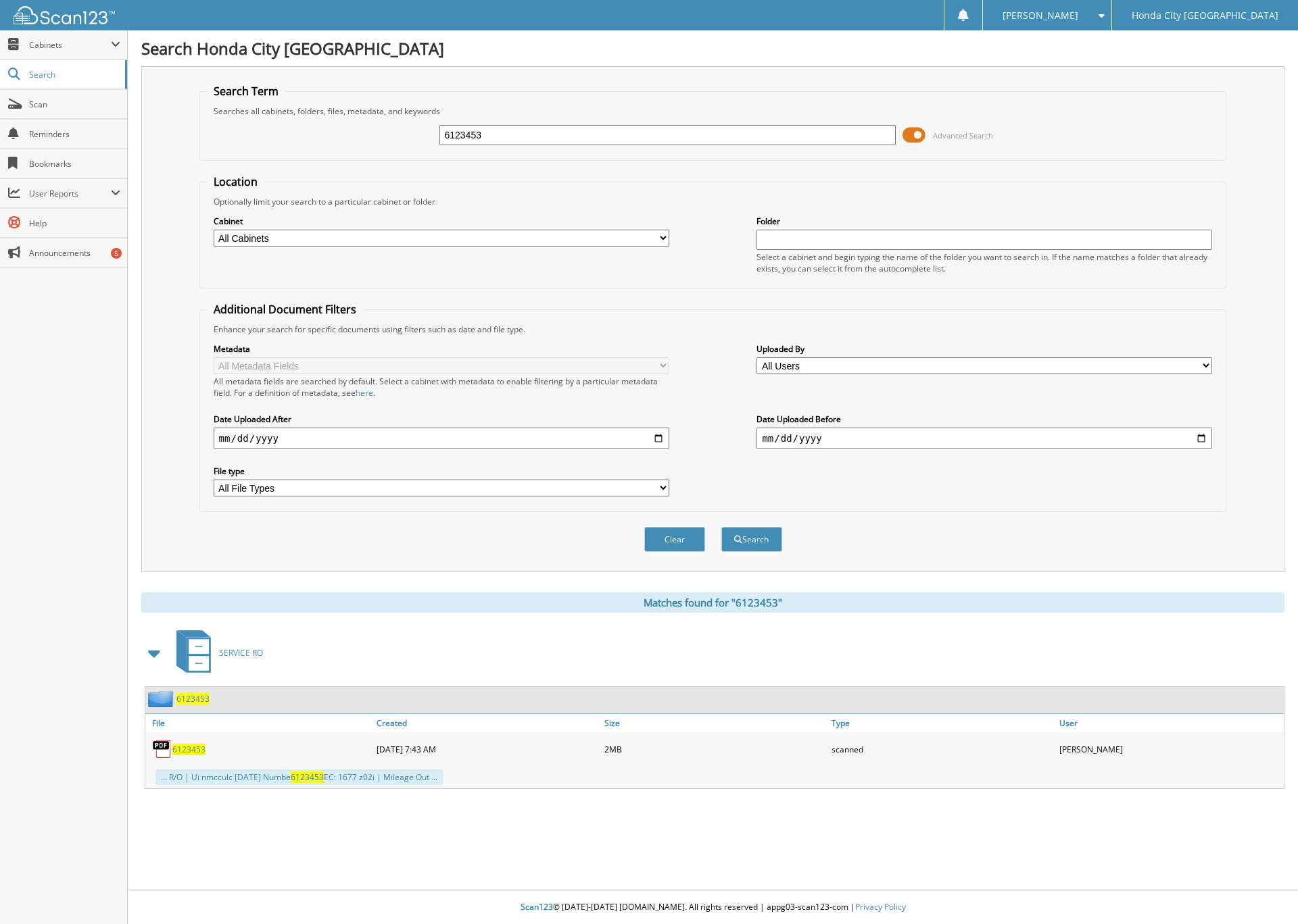
click at [194, 698] on span "6123453" at bounding box center [192, 699] width 33 height 11
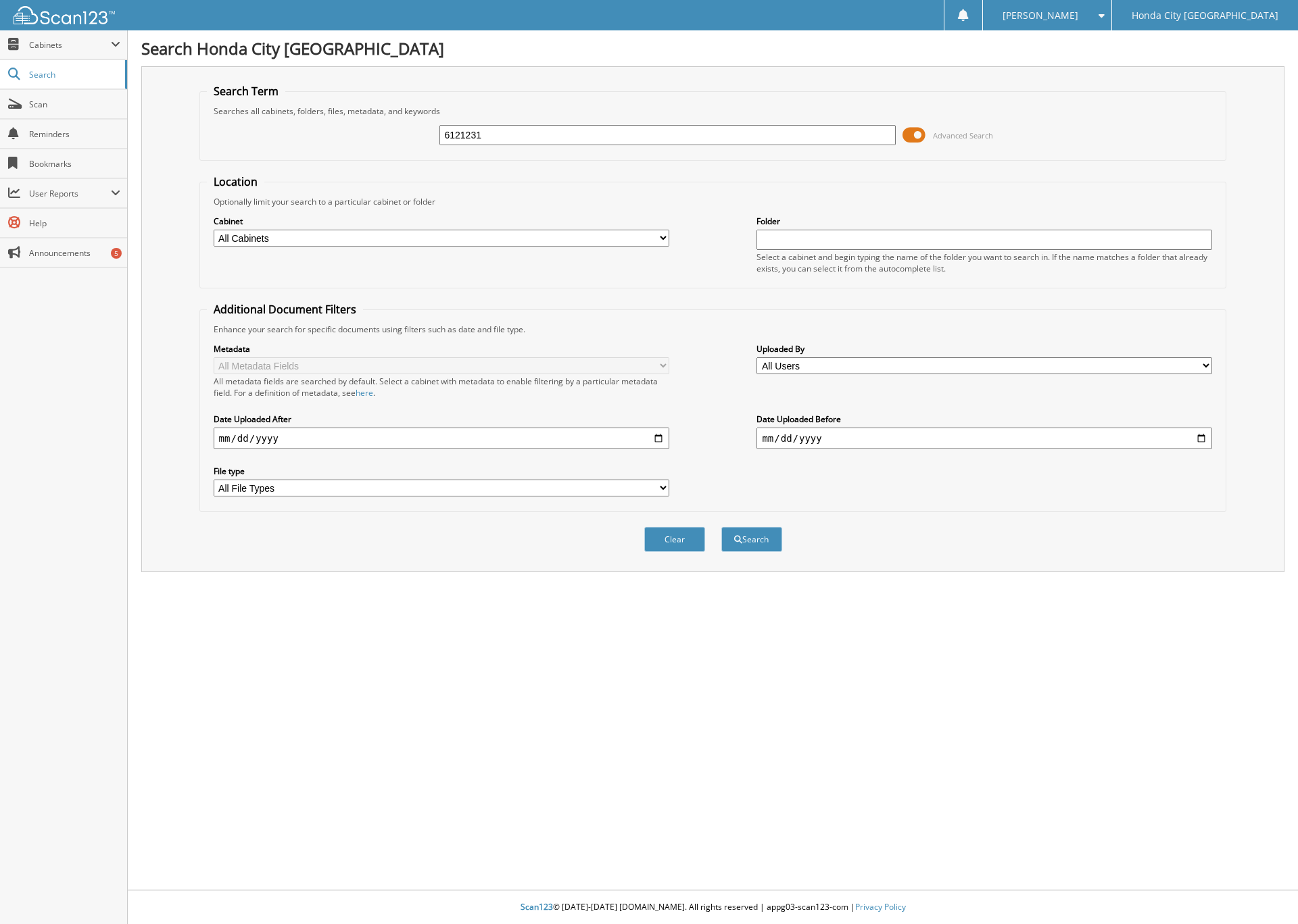
type input "6121231"
click at [722, 527] on button "Search" at bounding box center [752, 539] width 61 height 25
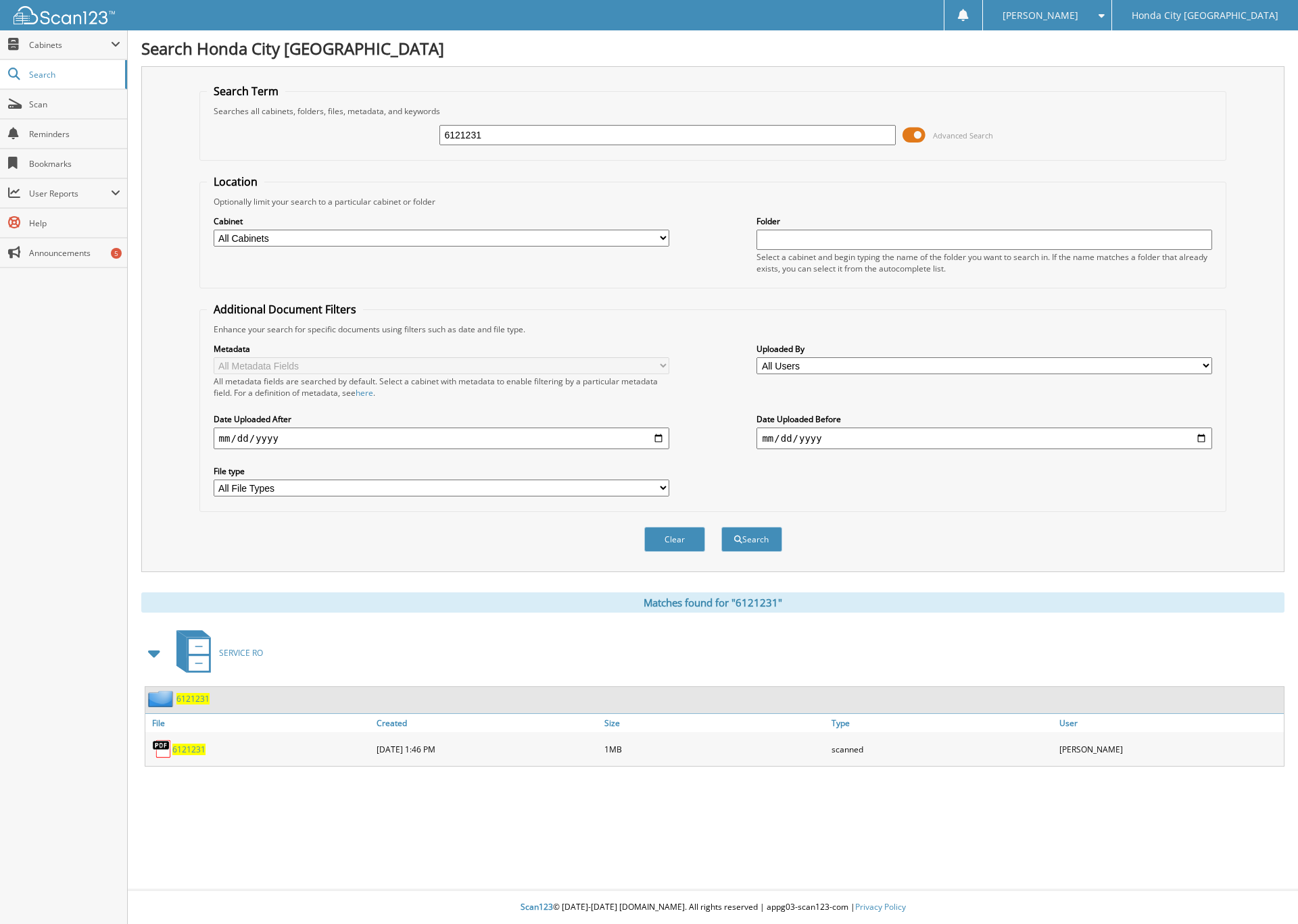
click at [194, 698] on span "6121231" at bounding box center [192, 699] width 33 height 11
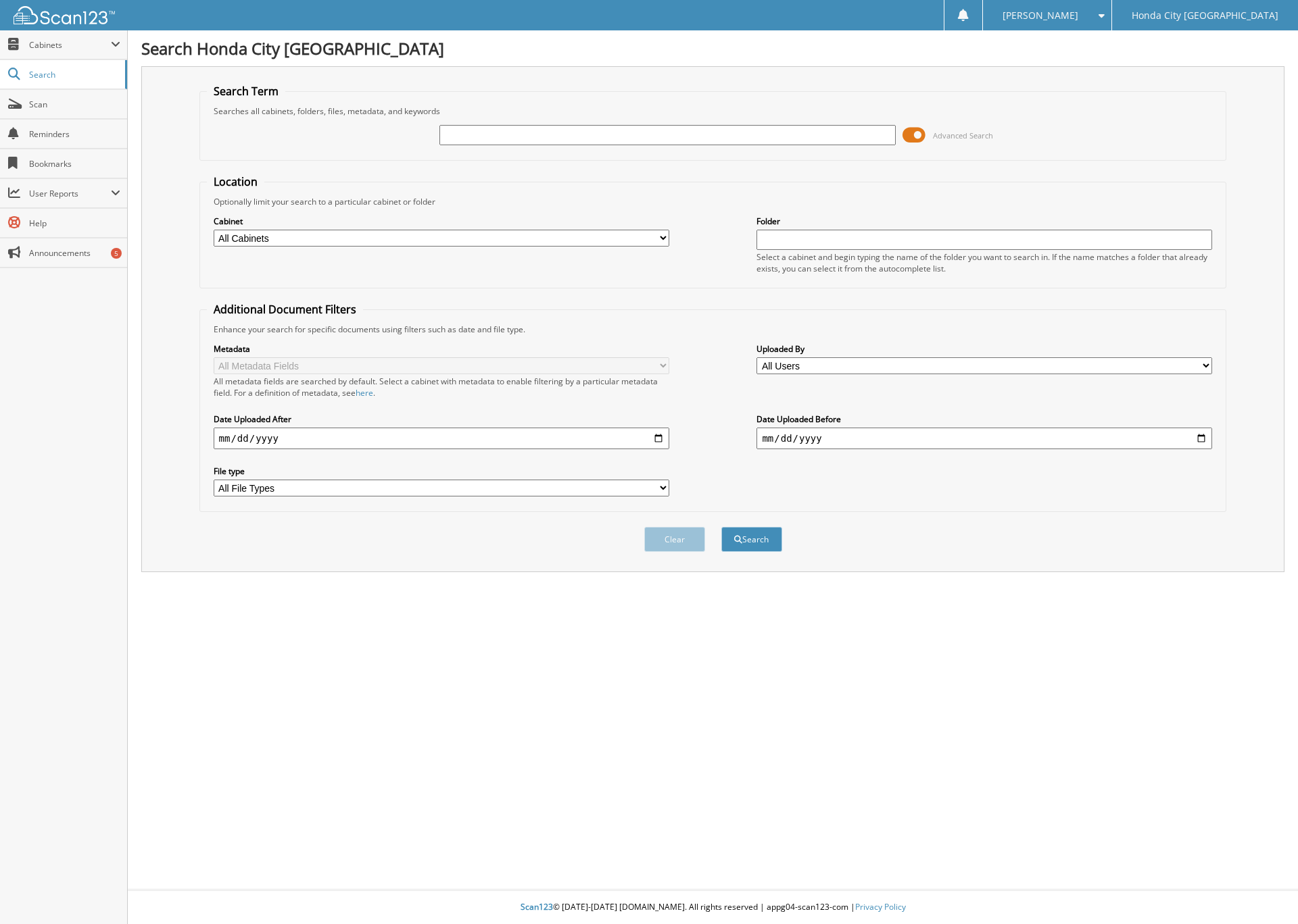
click at [48, 130] on span "Reminders" at bounding box center [75, 134] width 91 height 11
type input "6124075"
click at [722, 527] on button "Search" at bounding box center [752, 539] width 61 height 25
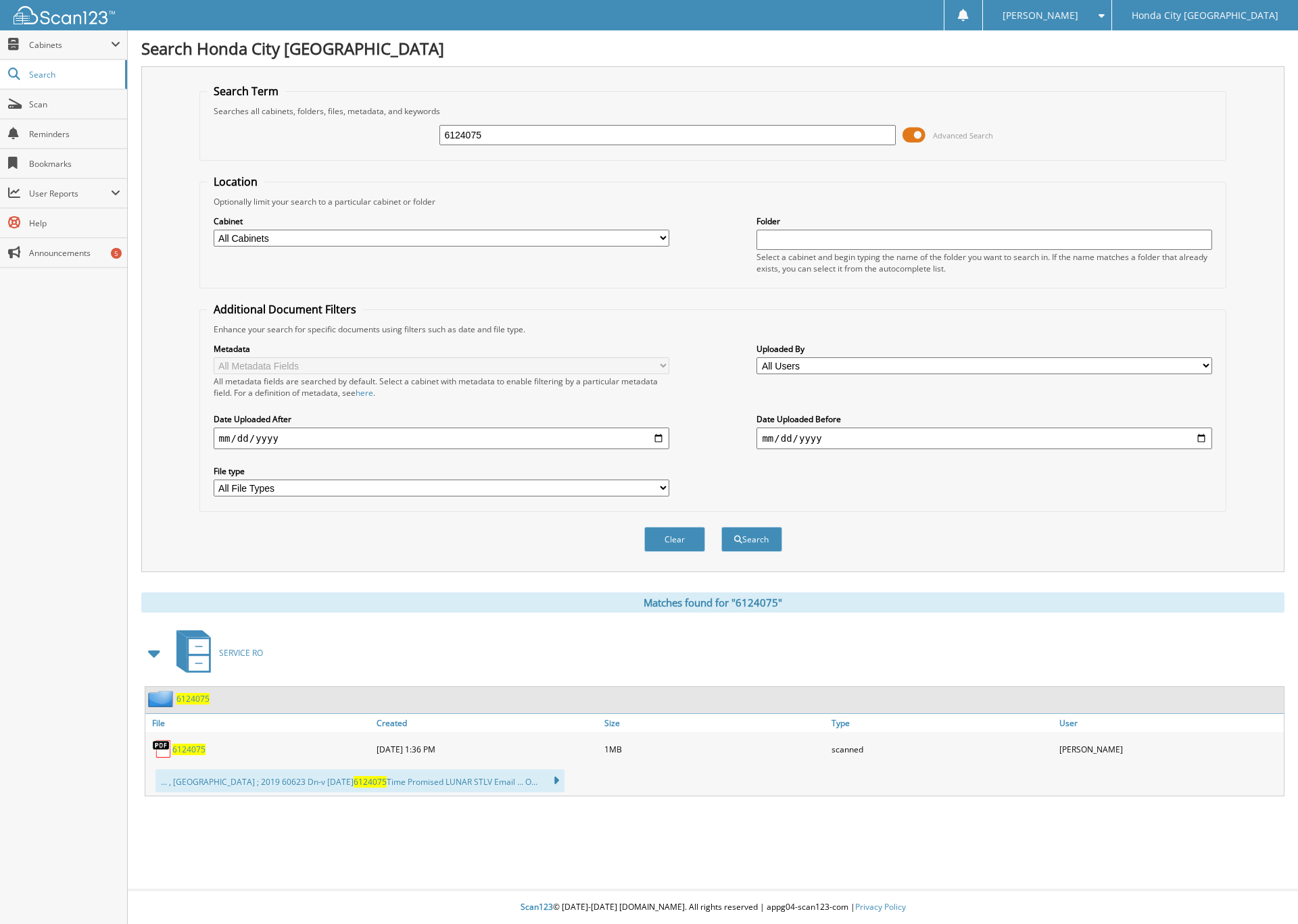
click at [194, 698] on span "6124075" at bounding box center [192, 699] width 33 height 11
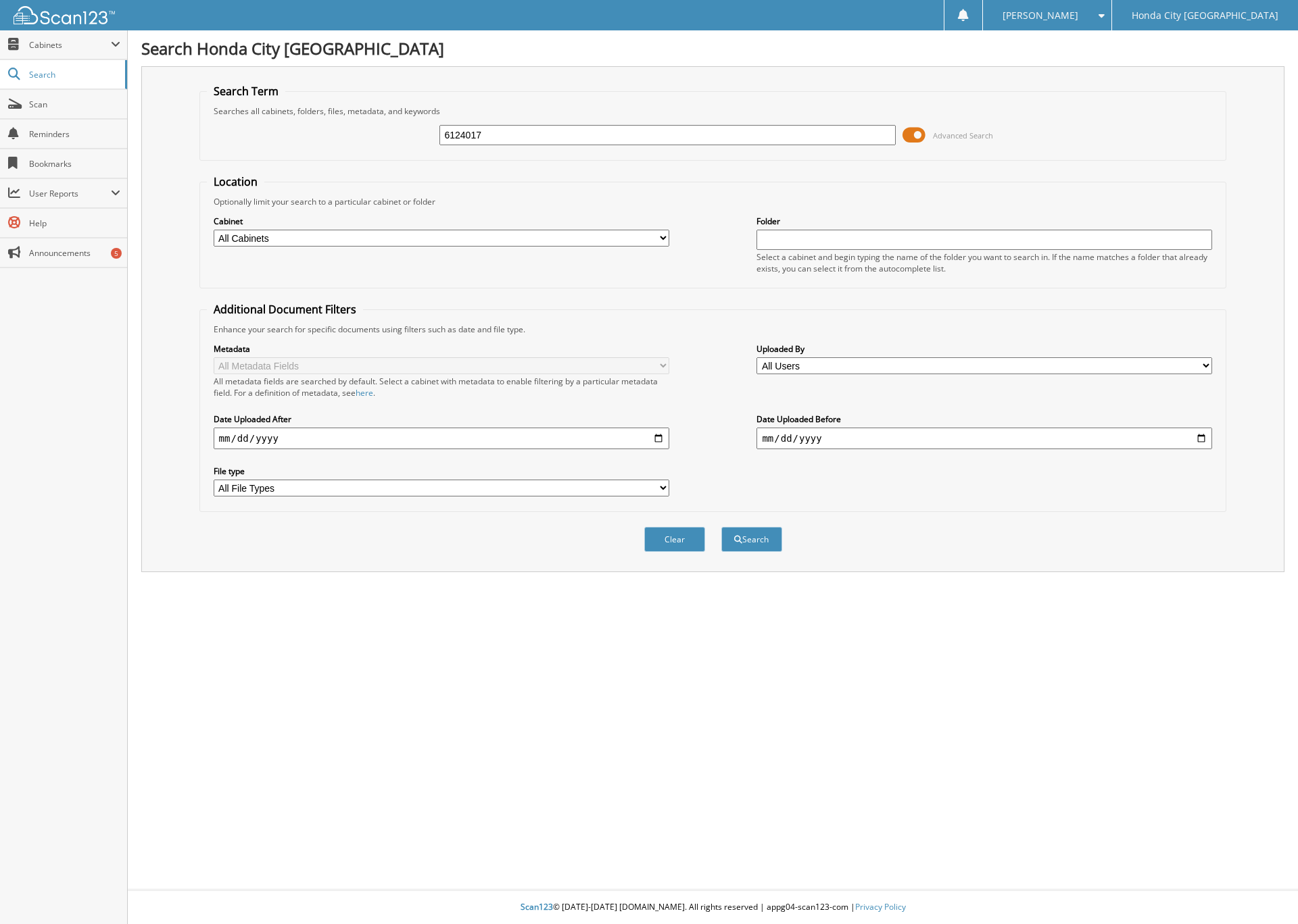
type input "6124017"
click at [722, 527] on button "Search" at bounding box center [752, 539] width 61 height 25
